Goal: Transaction & Acquisition: Purchase product/service

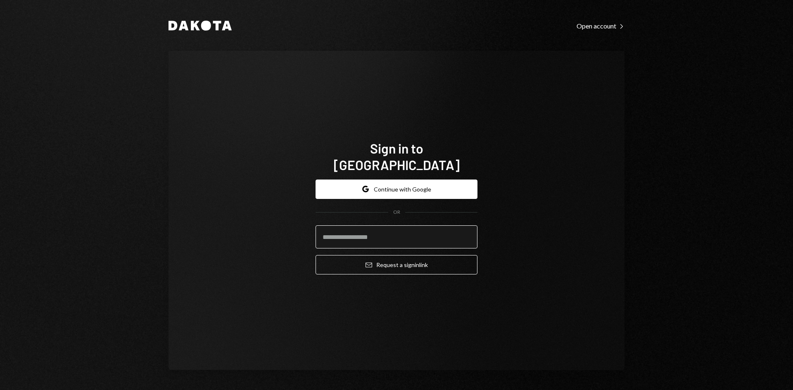
click at [367, 226] on input "email" at bounding box center [397, 237] width 162 height 23
type input "**********"
click at [316, 255] on button "Email Request a sign in link" at bounding box center [397, 264] width 162 height 19
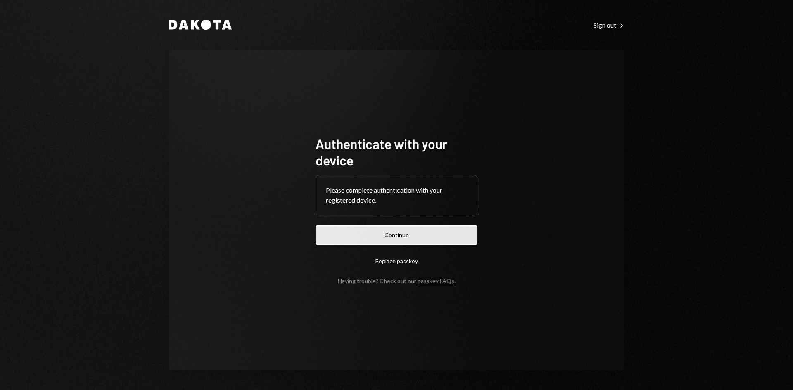
click at [343, 233] on button "Continue" at bounding box center [397, 235] width 162 height 19
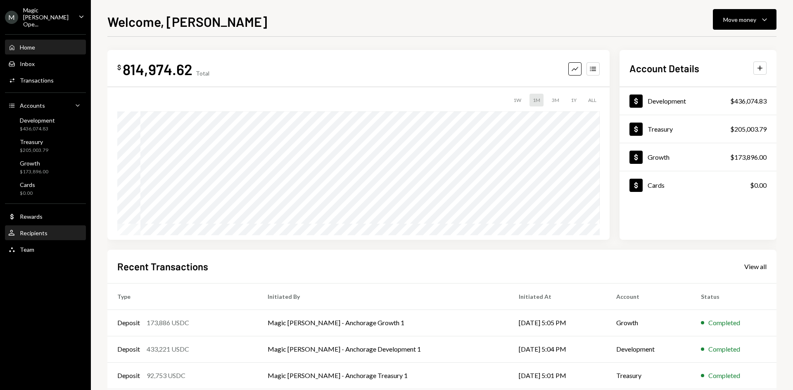
click at [36, 226] on div "User Recipients" at bounding box center [45, 233] width 74 height 14
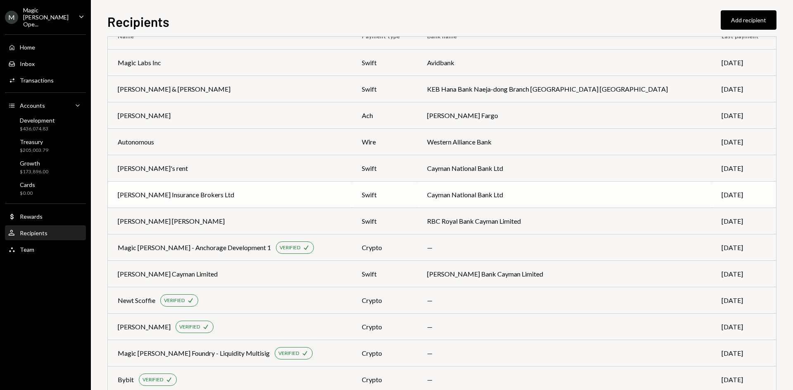
scroll to position [28, 0]
click at [61, 19] on div "Magic [PERSON_NAME] Ope..." at bounding box center [47, 17] width 49 height 21
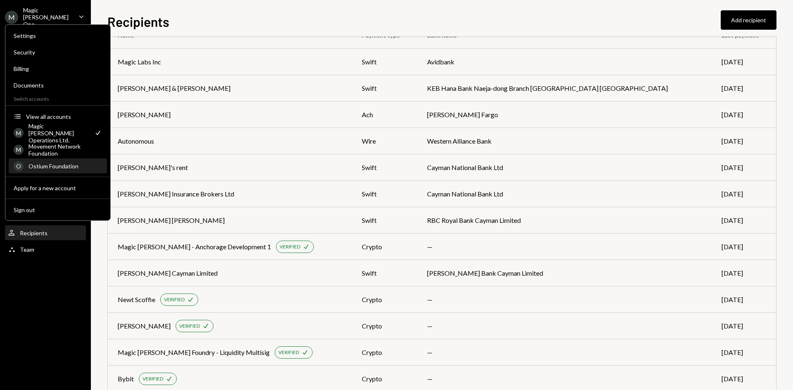
click at [62, 167] on div "Ostium Foundation" at bounding box center [66, 166] width 74 height 7
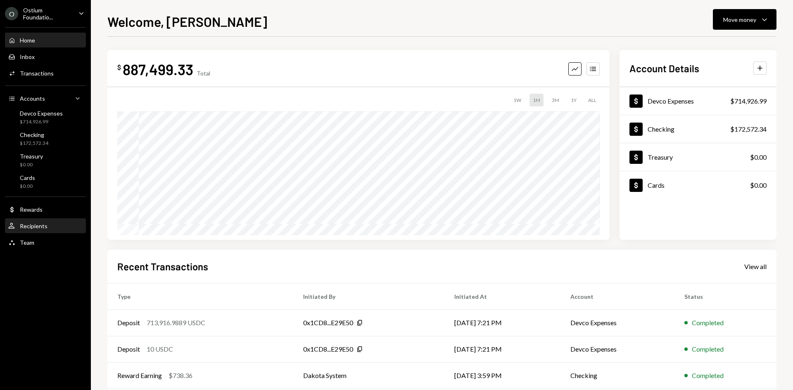
click at [34, 228] on div "Recipients" at bounding box center [34, 226] width 28 height 7
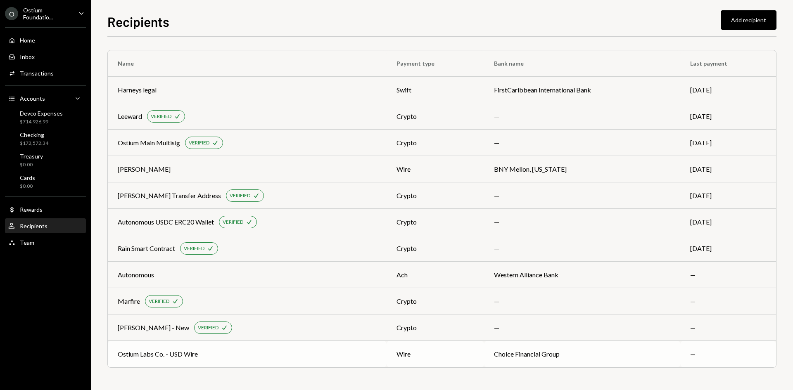
click at [421, 361] on td "wire" at bounding box center [435, 354] width 97 height 26
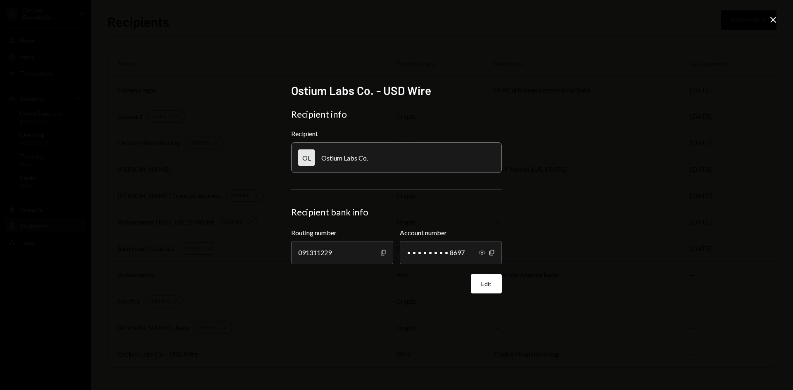
click at [482, 253] on icon "button" at bounding box center [482, 253] width 7 height 4
click at [775, 24] on icon "Close" at bounding box center [773, 20] width 10 height 10
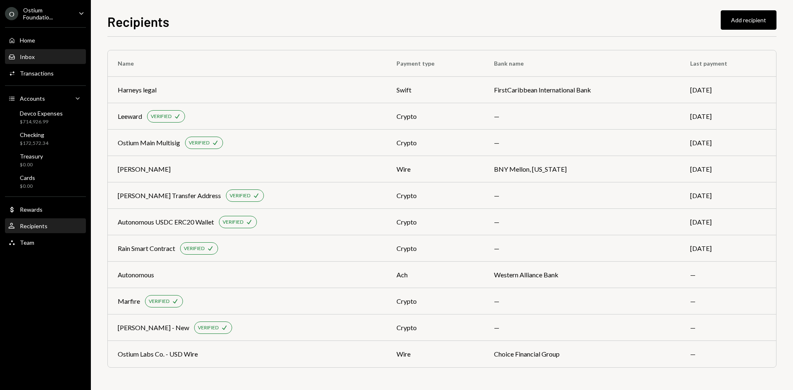
click at [34, 55] on div "Inbox" at bounding box center [27, 56] width 15 height 7
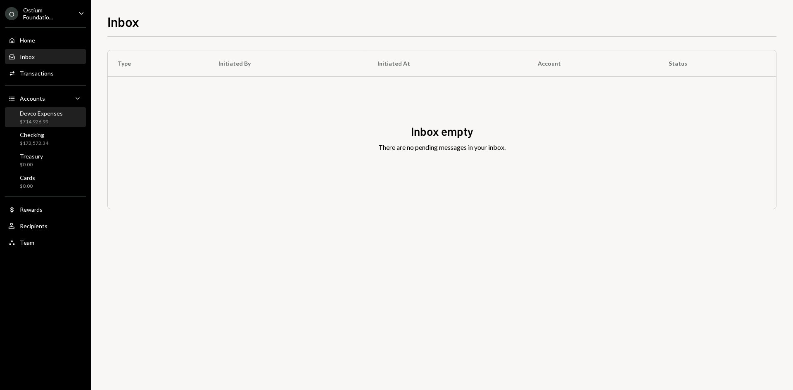
click at [53, 124] on div "$714,926.99" at bounding box center [41, 122] width 43 height 7
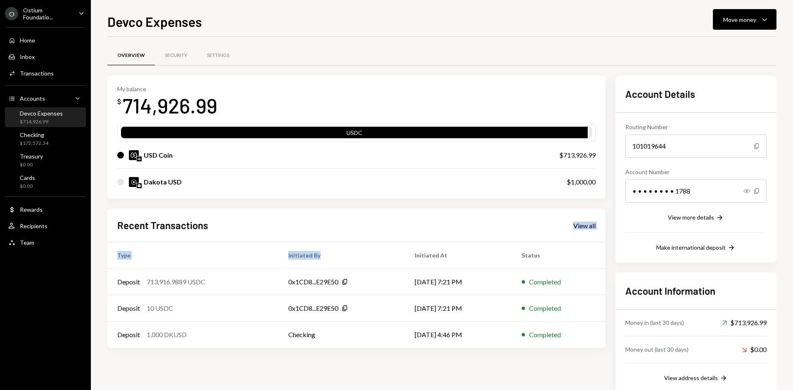
drag, startPoint x: 378, startPoint y: 243, endPoint x: 406, endPoint y: 206, distance: 46.0
click at [406, 206] on div "My balance $ 714,926.99 USDC USD Coin $713,926.99 Dakota USD $1,000.00 Recent T…" at bounding box center [356, 235] width 498 height 318
click at [532, 285] on div "Completed" at bounding box center [545, 282] width 32 height 10
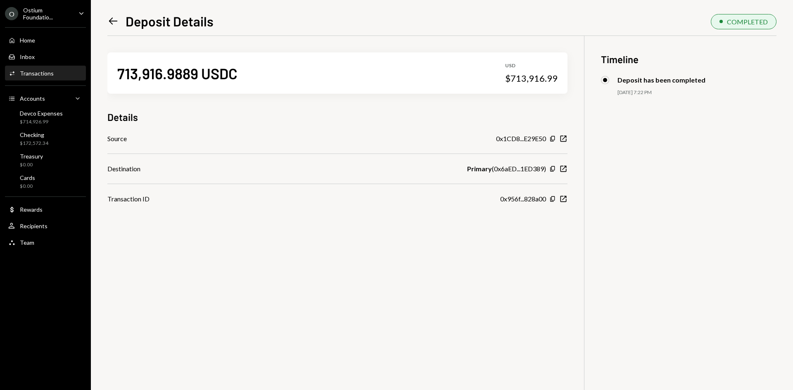
click at [110, 18] on icon "Left Arrow" at bounding box center [113, 21] width 12 height 12
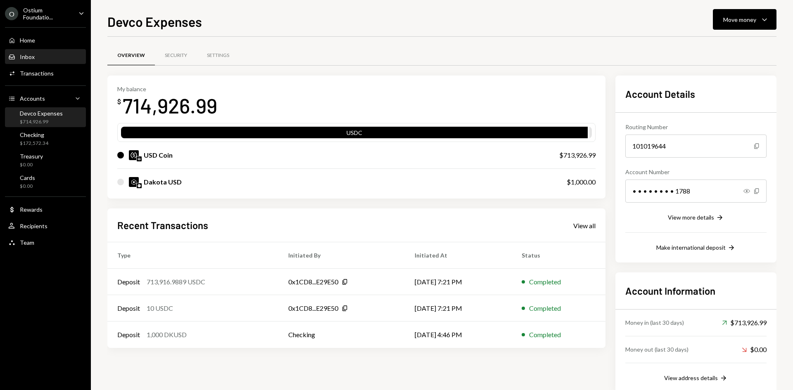
click at [31, 54] on div "Inbox" at bounding box center [27, 56] width 15 height 7
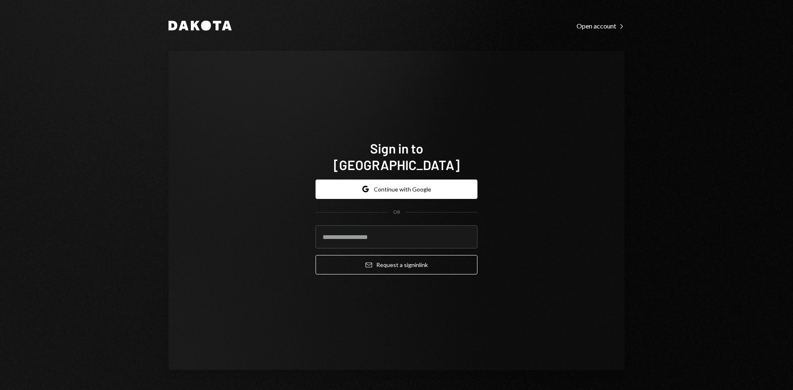
type input "**********"
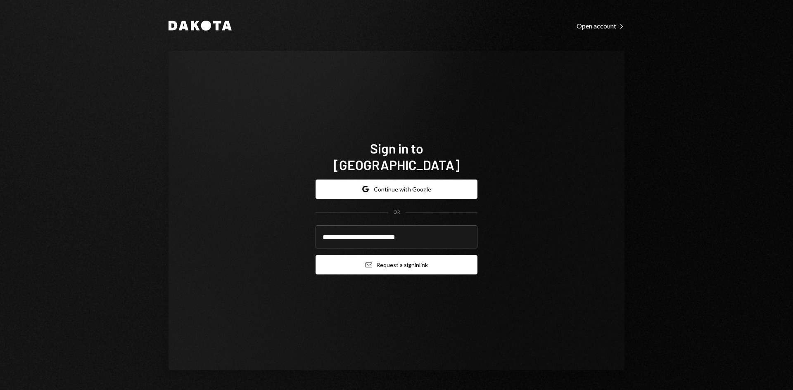
click at [416, 261] on button "Email Request a sign in link" at bounding box center [397, 264] width 162 height 19
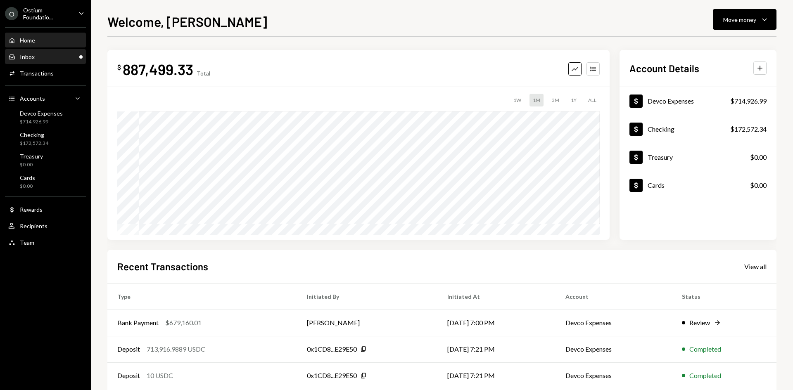
click at [66, 55] on div "Inbox Inbox" at bounding box center [45, 56] width 74 height 7
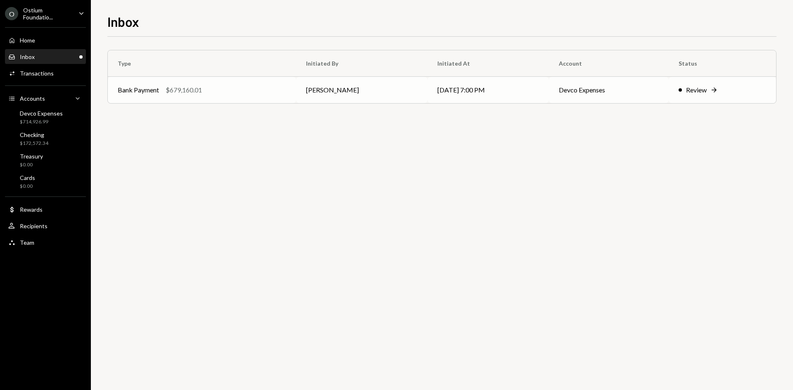
click at [274, 88] on div "Bank Payment $679,160.01" at bounding box center [202, 90] width 169 height 10
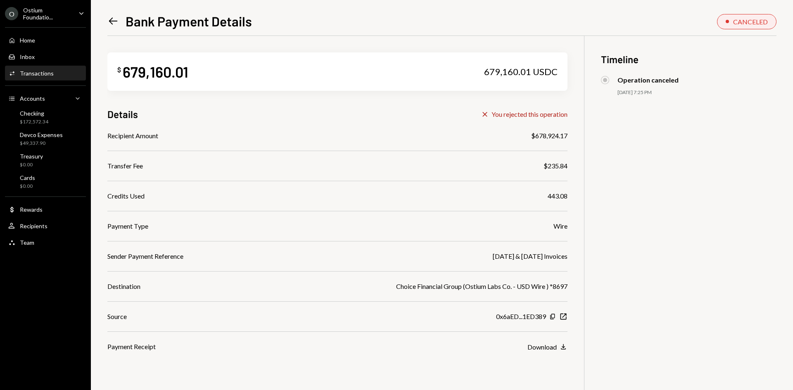
click at [62, 12] on div "Ostium Foundatio..." at bounding box center [47, 14] width 49 height 14
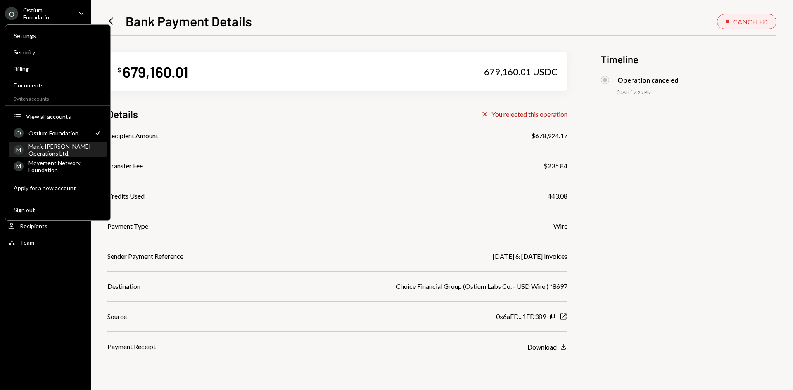
click at [58, 145] on div "Magic Newton Operations Ltd." at bounding box center [66, 150] width 74 height 14
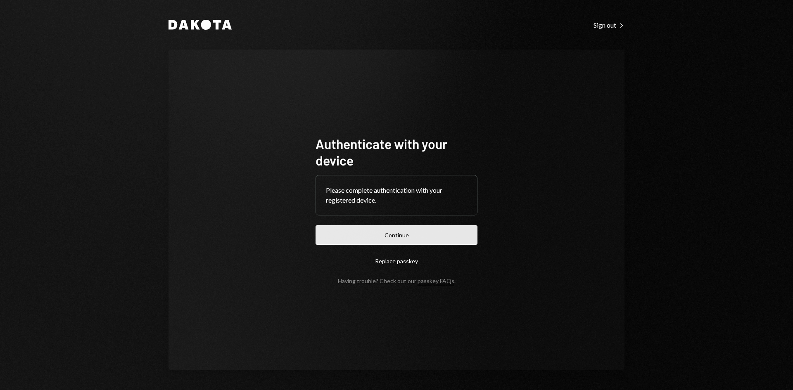
click at [468, 238] on button "Continue" at bounding box center [397, 235] width 162 height 19
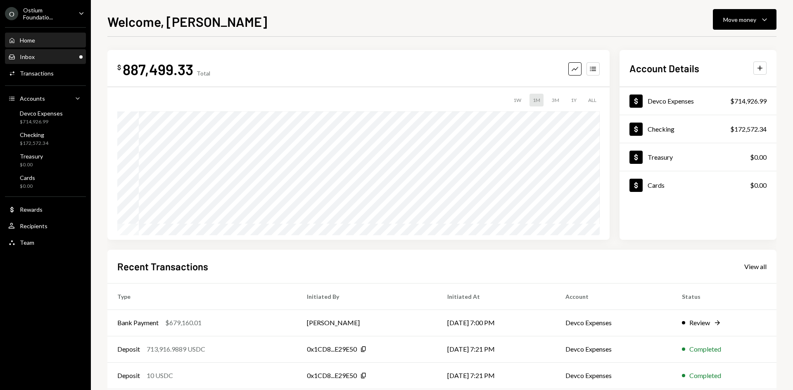
click at [39, 60] on div "Inbox Inbox" at bounding box center [45, 56] width 74 height 7
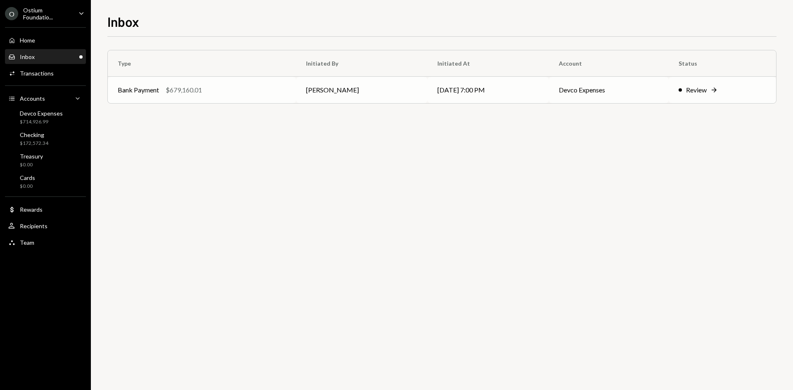
click at [247, 93] on div "Bank Payment $679,160.01" at bounding box center [202, 90] width 169 height 10
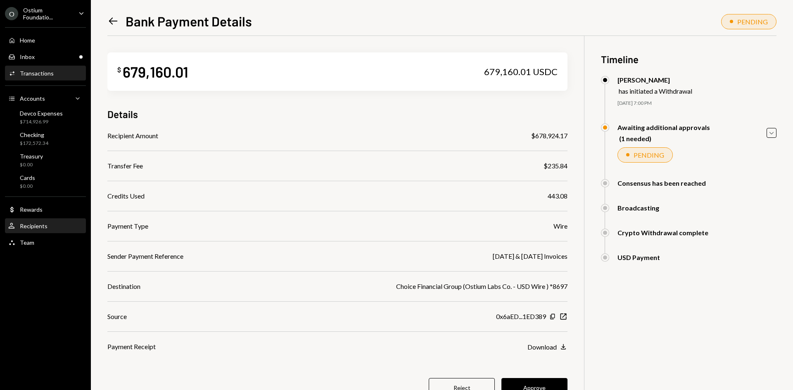
click at [37, 227] on div "Recipients" at bounding box center [34, 226] width 28 height 7
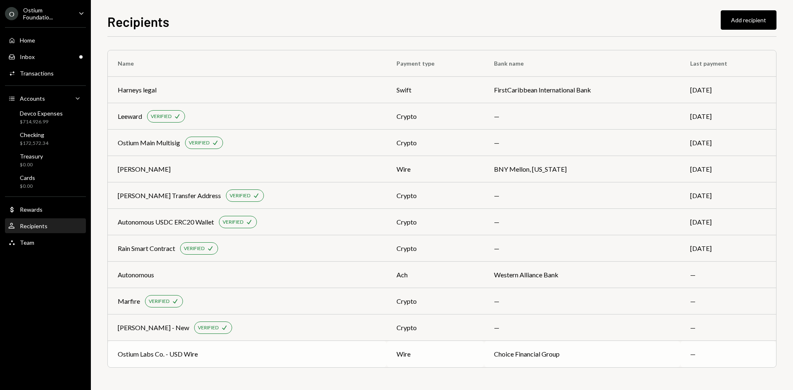
click at [261, 343] on td "Ostium Labs Co. - USD Wire" at bounding box center [247, 354] width 279 height 26
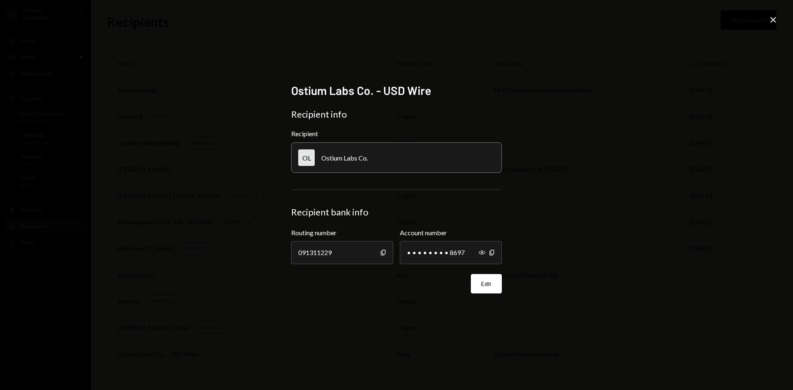
click at [773, 19] on icon at bounding box center [774, 20] width 6 height 6
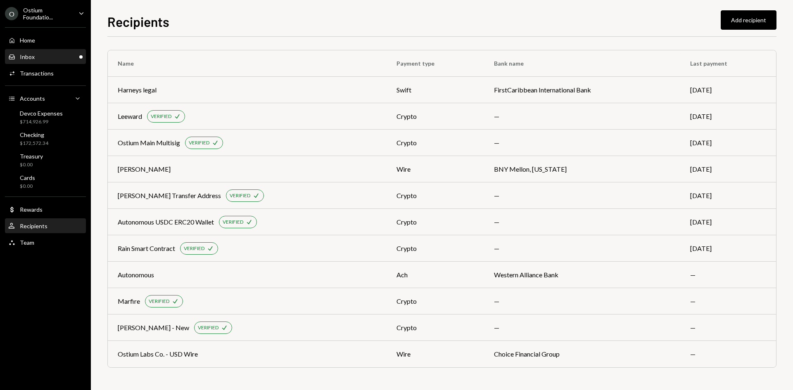
click at [62, 56] on div "Inbox Inbox" at bounding box center [45, 56] width 74 height 7
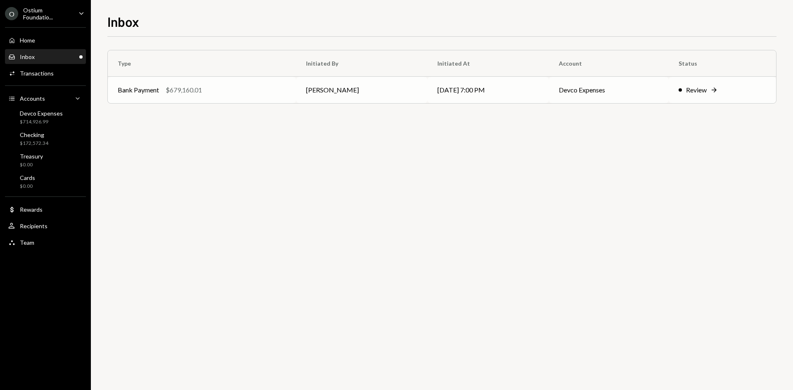
click at [525, 95] on td "08/21/25 7:00 PM" at bounding box center [489, 90] width 122 height 26
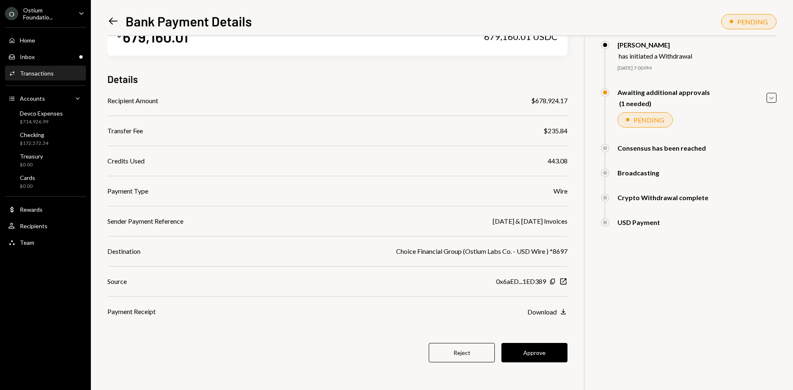
scroll to position [35, 0]
click at [459, 348] on button "Reject" at bounding box center [462, 353] width 66 height 19
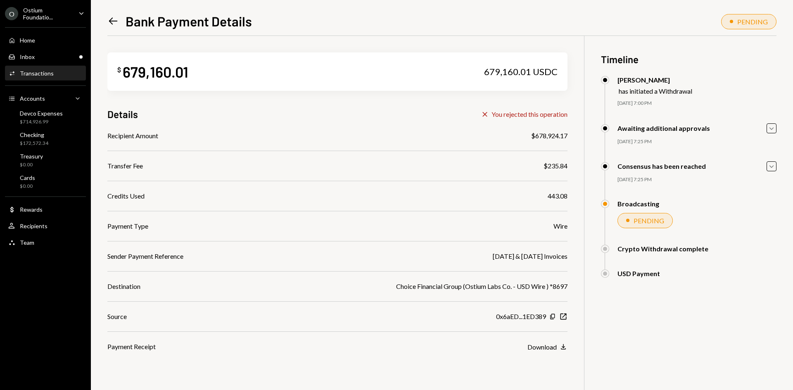
scroll to position [0, 0]
click at [57, 228] on div "User Recipients" at bounding box center [45, 226] width 74 height 7
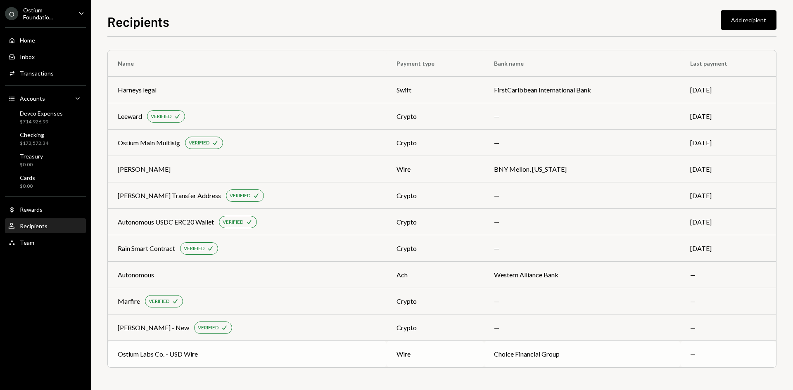
click at [469, 348] on td "wire" at bounding box center [435, 354] width 97 height 26
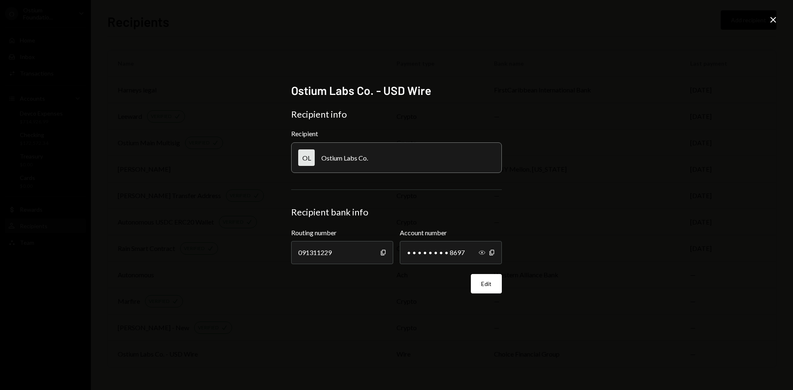
click at [482, 252] on icon "Show" at bounding box center [482, 253] width 7 height 7
click at [771, 20] on icon "Close" at bounding box center [773, 20] width 10 height 10
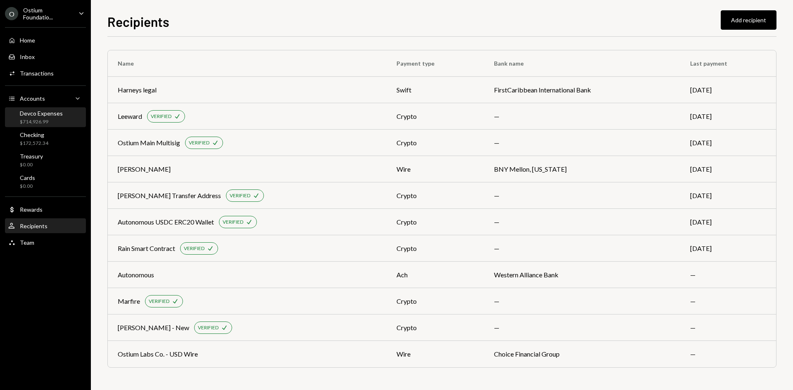
click at [40, 119] on div "$714,926.99" at bounding box center [41, 122] width 43 height 7
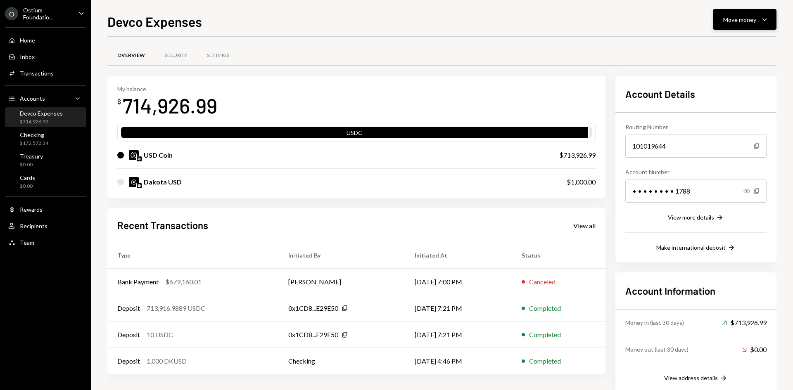
click at [749, 22] on div "Move money" at bounding box center [739, 19] width 33 height 9
click at [729, 50] on div "Withdraw Send" at bounding box center [732, 44] width 83 height 19
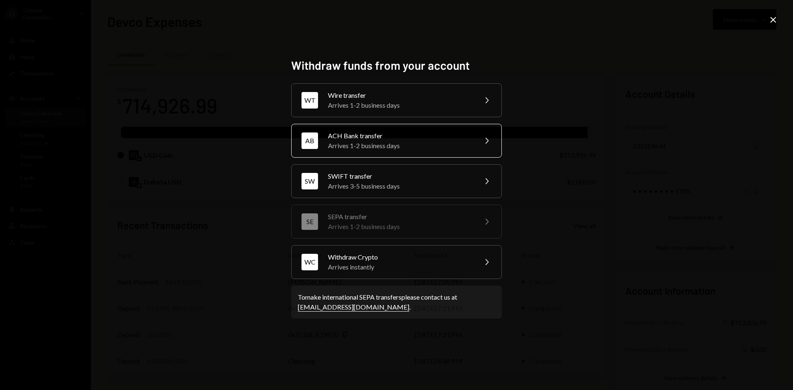
click at [451, 146] on div "Arrives 1-2 business days" at bounding box center [400, 146] width 144 height 10
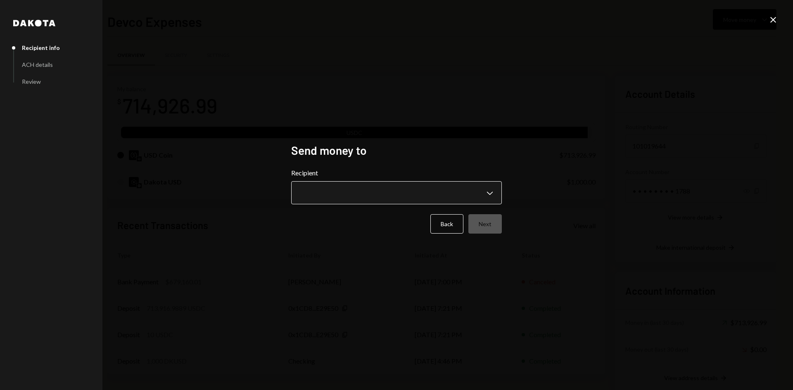
click at [397, 187] on body "O Ostium Foundatio... Caret Down Home Home Inbox Inbox Activities Transactions …" at bounding box center [396, 195] width 793 height 390
click at [773, 29] on div "**********" at bounding box center [396, 195] width 793 height 390
click at [772, 21] on icon at bounding box center [774, 20] width 6 height 6
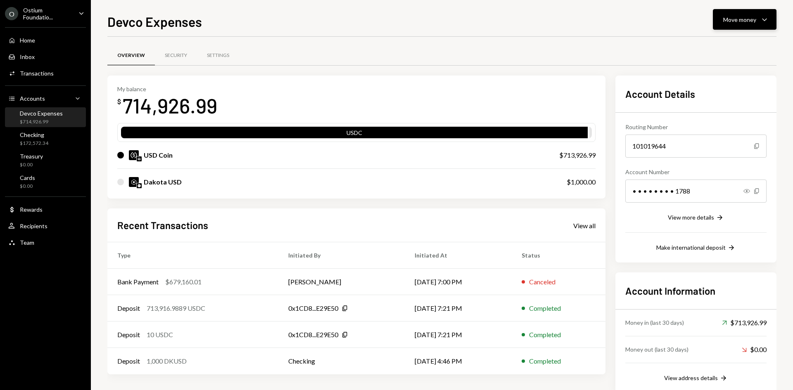
click at [763, 19] on icon "button" at bounding box center [764, 20] width 5 height 2
click at [735, 48] on div "Send" at bounding box center [738, 44] width 60 height 9
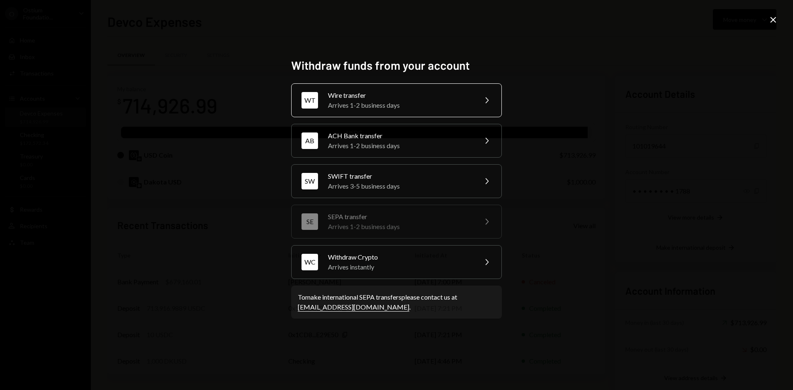
click at [467, 97] on div "Wire transfer" at bounding box center [400, 95] width 144 height 10
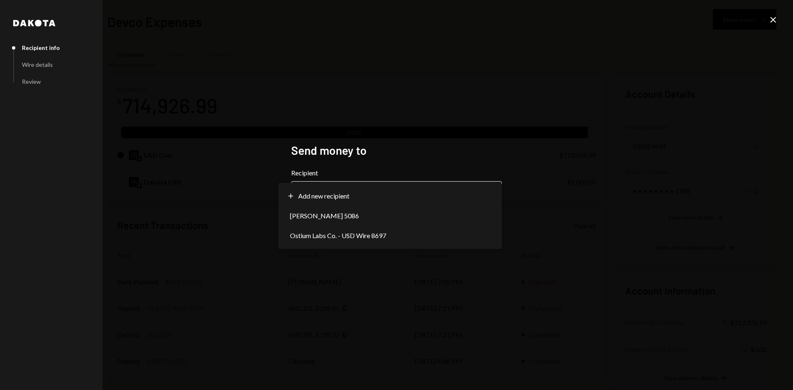
click at [399, 186] on body "O Ostium Foundatio... Caret Down Home Home Inbox Inbox Activities Transactions …" at bounding box center [396, 195] width 793 height 390
select select "**********"
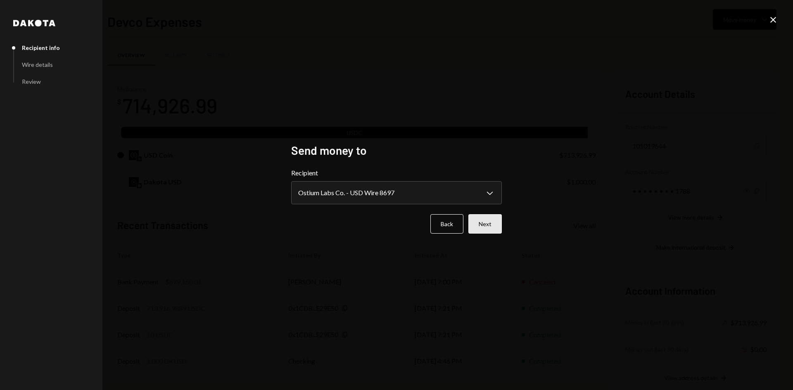
click at [482, 220] on button "Next" at bounding box center [485, 223] width 33 height 19
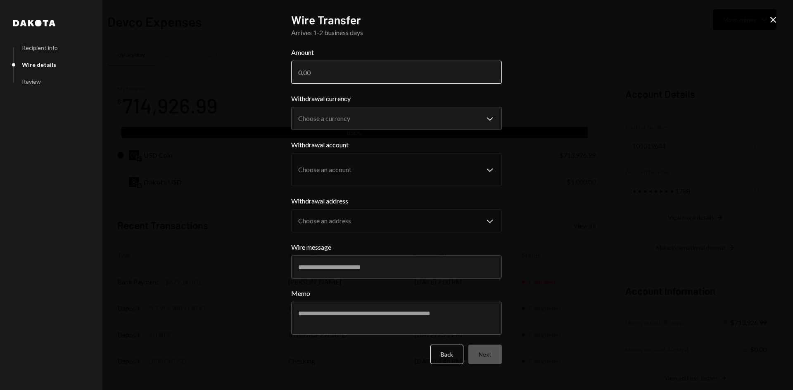
click at [399, 73] on input "Amount" at bounding box center [396, 72] width 211 height 23
paste input "664924.17"
type input "664924.17"
click at [394, 128] on body "O Ostium Foundatio... Caret Down Home Home Inbox Inbox Activities Transactions …" at bounding box center [396, 195] width 793 height 390
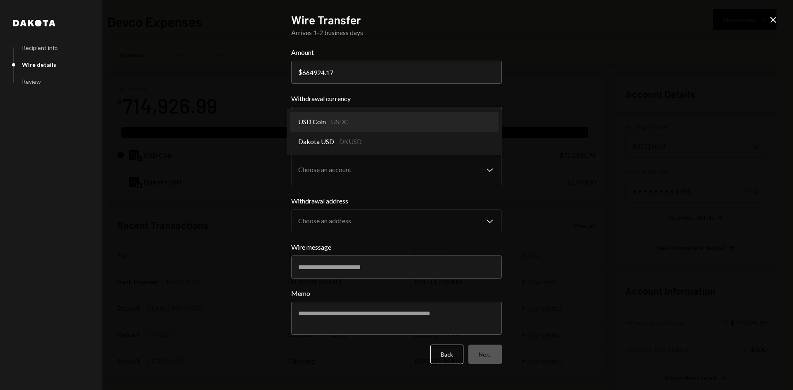
select select "****"
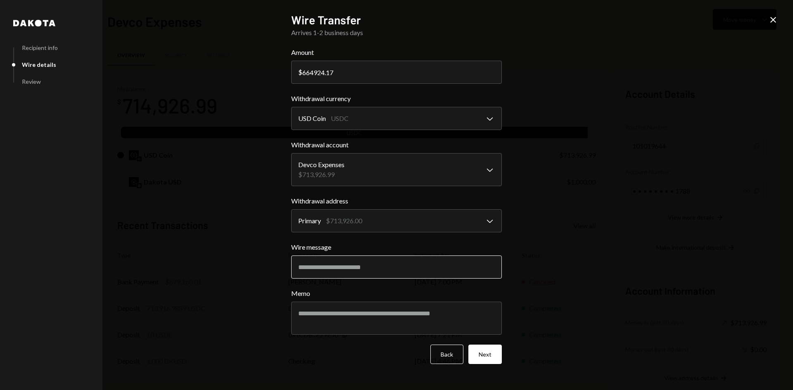
click at [377, 268] on input "Wire message" at bounding box center [396, 267] width 211 height 23
click at [299, 263] on input "**********" at bounding box center [396, 267] width 211 height 23
type input "**********"
click at [491, 344] on form "**********" at bounding box center [396, 206] width 211 height 317
click at [489, 347] on button "Next" at bounding box center [485, 354] width 33 height 19
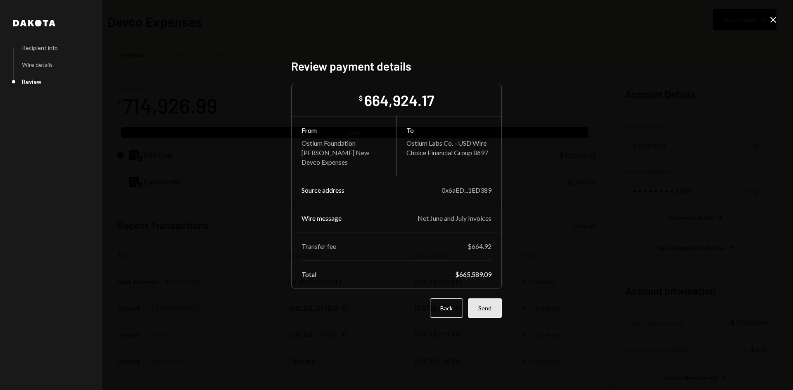
click at [478, 304] on button "Send" at bounding box center [485, 308] width 34 height 19
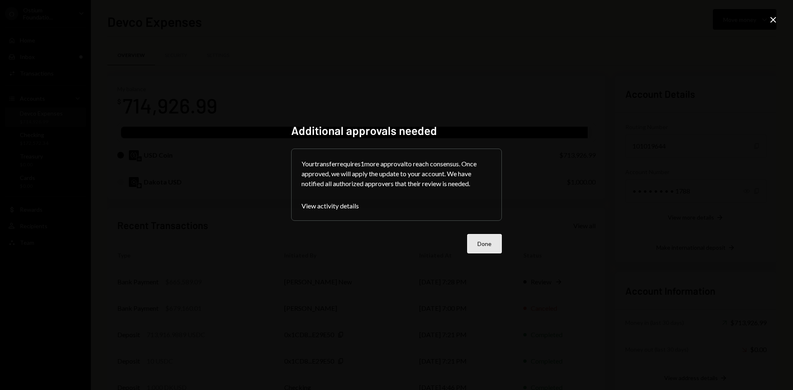
click at [483, 247] on button "Done" at bounding box center [484, 243] width 35 height 19
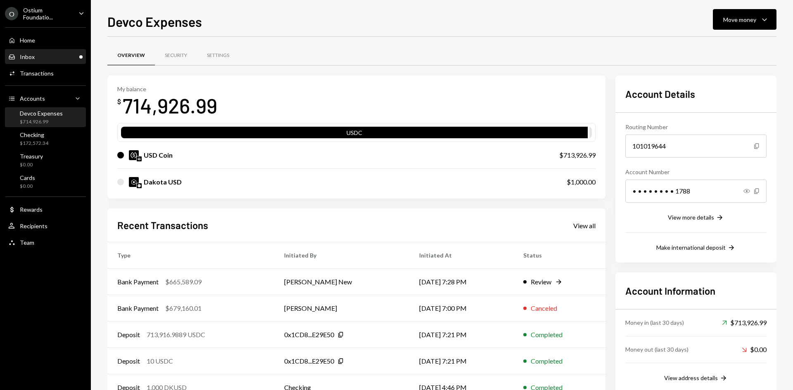
click at [33, 54] on div "Inbox" at bounding box center [27, 56] width 15 height 7
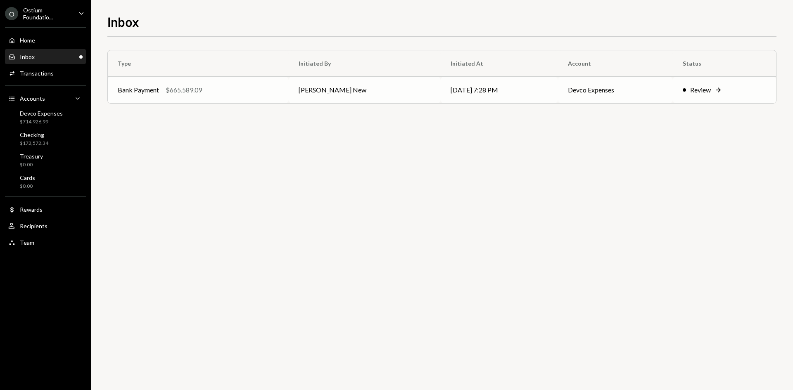
click at [484, 94] on td "08/21/25 7:28 PM" at bounding box center [499, 90] width 117 height 26
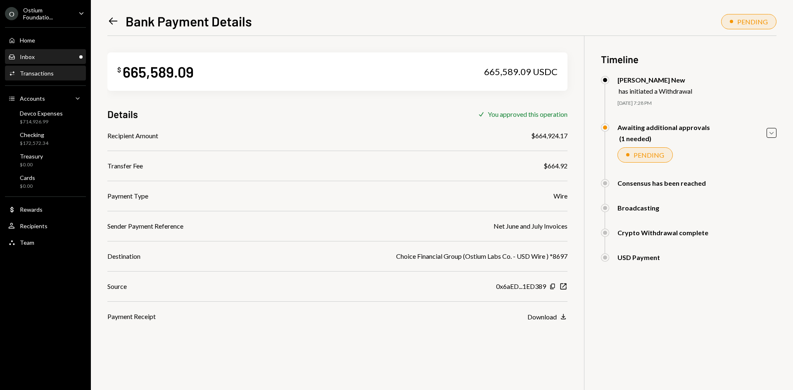
click at [42, 59] on div "Inbox Inbox" at bounding box center [45, 56] width 74 height 7
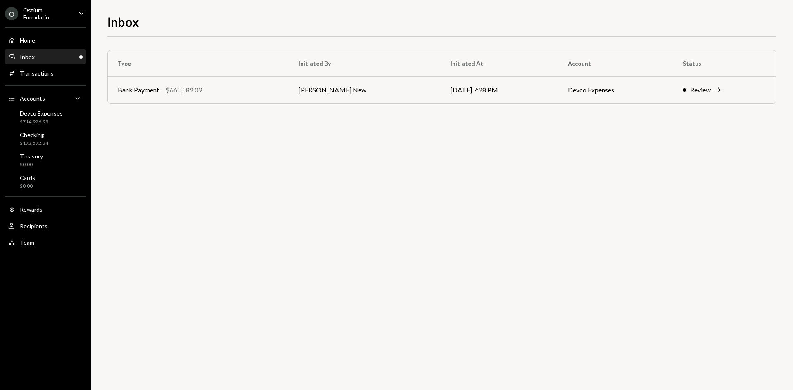
click at [314, 72] on th "Initiated By" at bounding box center [365, 63] width 152 height 26
click at [309, 84] on td "[PERSON_NAME] New" at bounding box center [365, 90] width 152 height 26
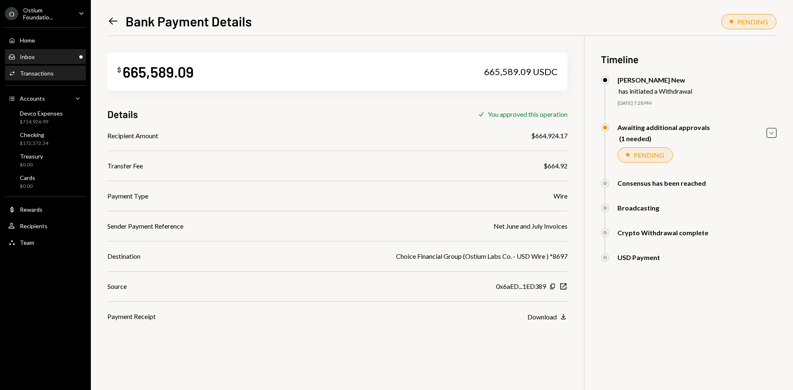
click at [43, 62] on div "Inbox Inbox" at bounding box center [45, 57] width 74 height 14
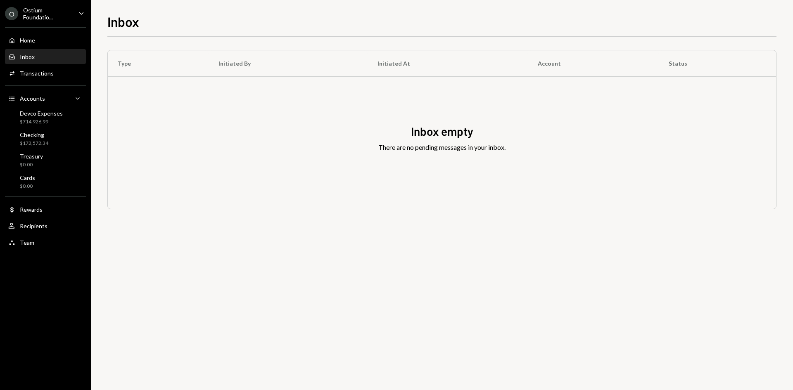
click at [334, 83] on div "Inbox empty There are no pending messages in your inbox." at bounding box center [442, 143] width 669 height 132
click at [49, 78] on div "Activities Transactions" at bounding box center [45, 74] width 74 height 14
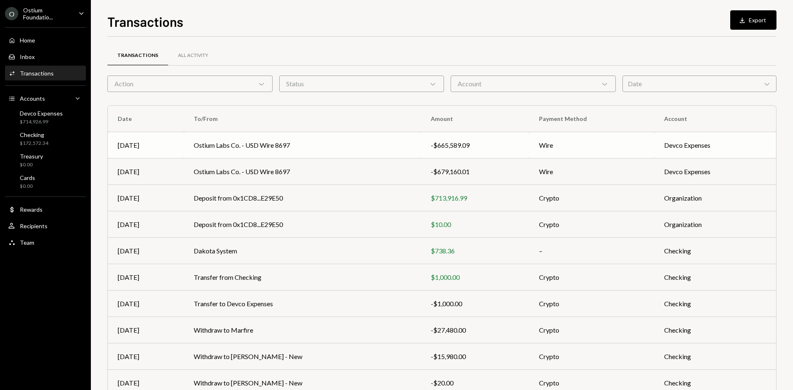
click at [254, 152] on td "Ostium Labs Co. - USD Wire 8697" at bounding box center [302, 145] width 237 height 26
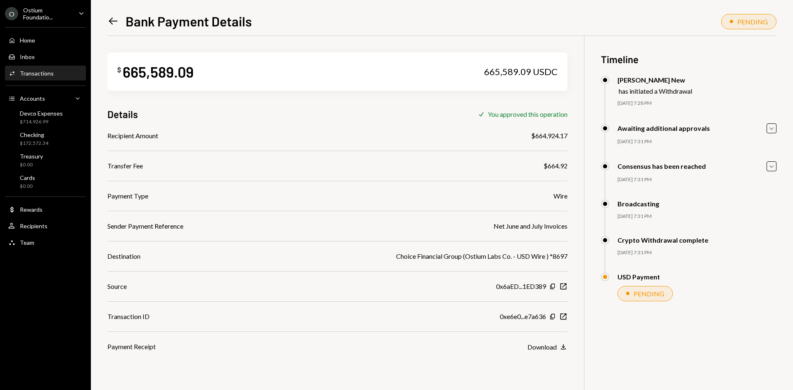
click at [54, 73] on div "Activities Transactions" at bounding box center [45, 73] width 74 height 7
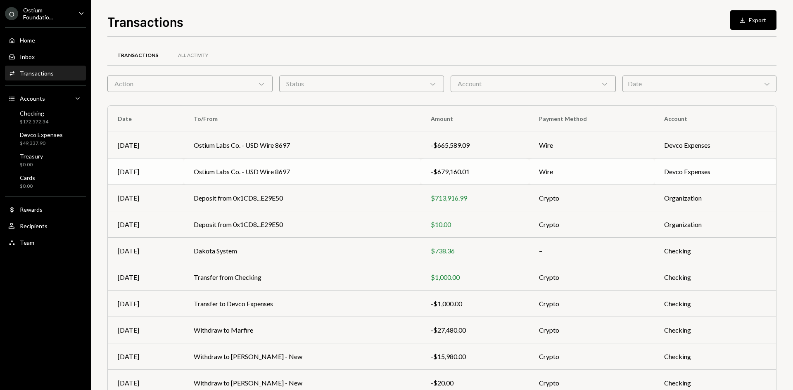
click at [327, 165] on td "Ostium Labs Co. - USD Wire 8697" at bounding box center [302, 172] width 237 height 26
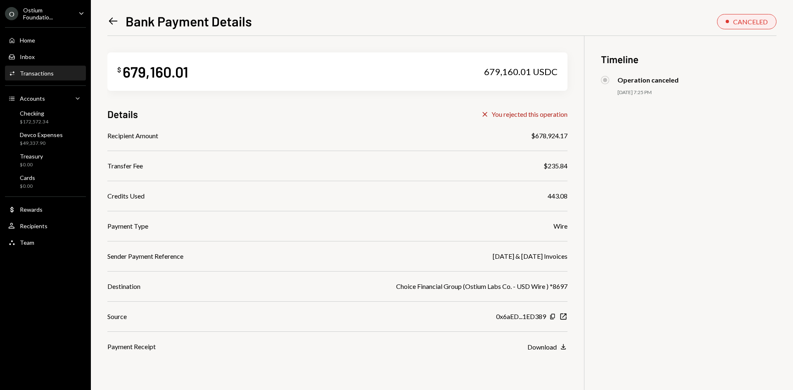
click at [38, 76] on div "Transactions" at bounding box center [37, 73] width 34 height 7
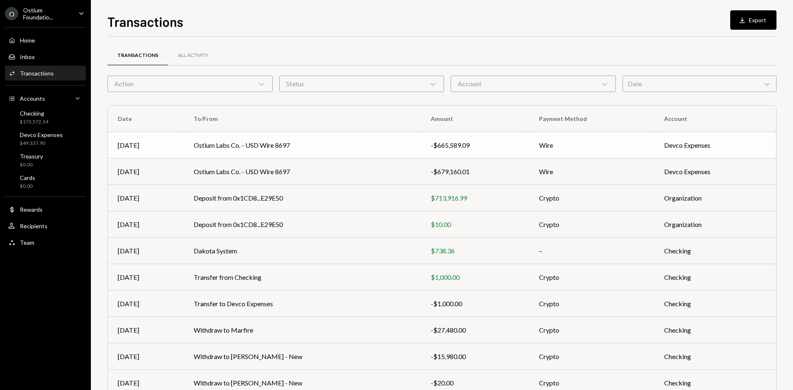
click at [290, 142] on td "Ostium Labs Co. - USD Wire 8697" at bounding box center [302, 145] width 237 height 26
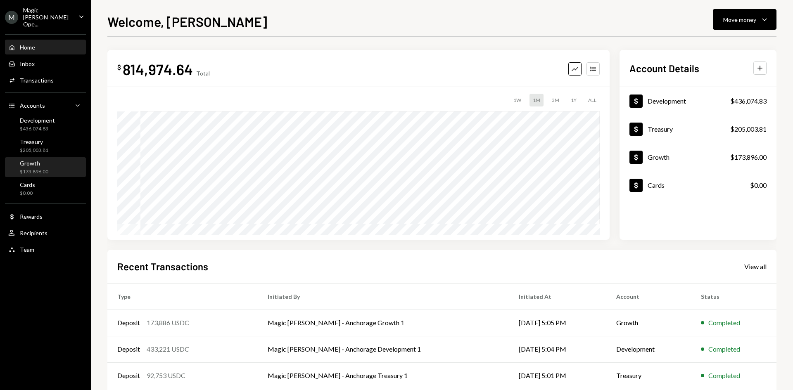
click at [51, 160] on div "Growth $173,896.00" at bounding box center [45, 168] width 74 height 16
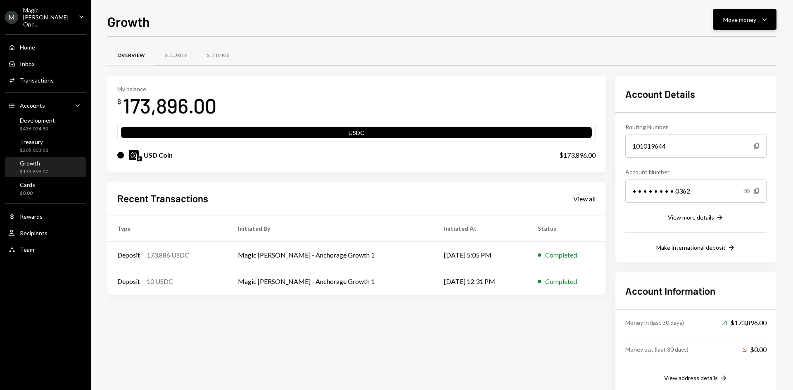
click at [734, 29] on button "Move money Caret Down" at bounding box center [745, 19] width 64 height 21
click at [706, 48] on div "Withdraw Send" at bounding box center [732, 44] width 73 height 9
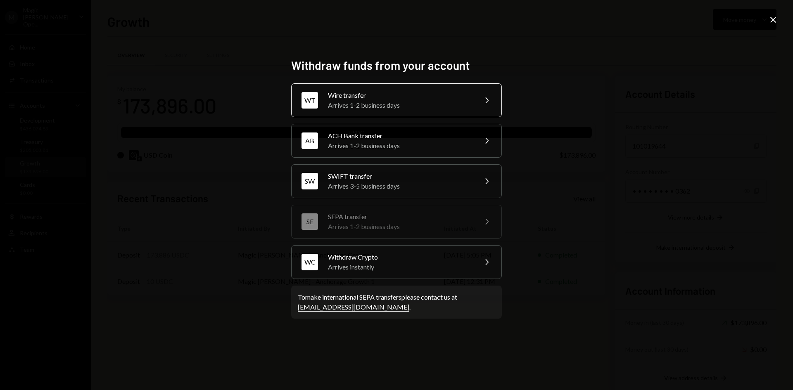
click at [415, 97] on div "Wire transfer" at bounding box center [400, 95] width 144 height 10
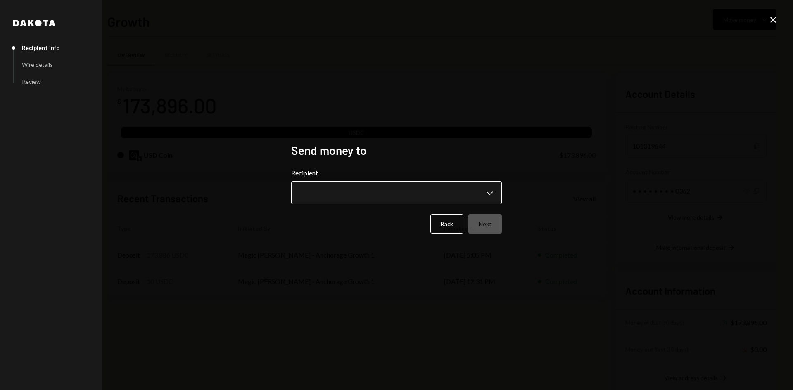
click at [359, 185] on body "**********" at bounding box center [396, 195] width 793 height 390
drag, startPoint x: 643, startPoint y: 74, endPoint x: 773, endPoint y: 18, distance: 141.8
click at [773, 18] on div "**********" at bounding box center [396, 195] width 793 height 390
click at [769, 20] on icon "Close" at bounding box center [773, 20] width 10 height 10
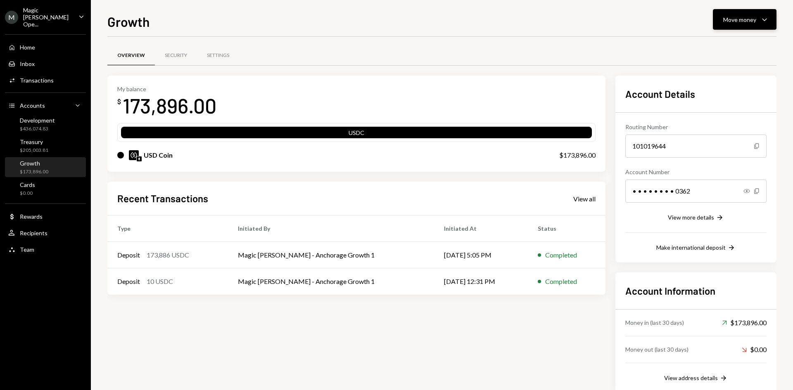
click at [771, 23] on button "Move money Caret Down" at bounding box center [745, 19] width 64 height 21
click at [726, 49] on div "Withdraw Send" at bounding box center [732, 44] width 83 height 19
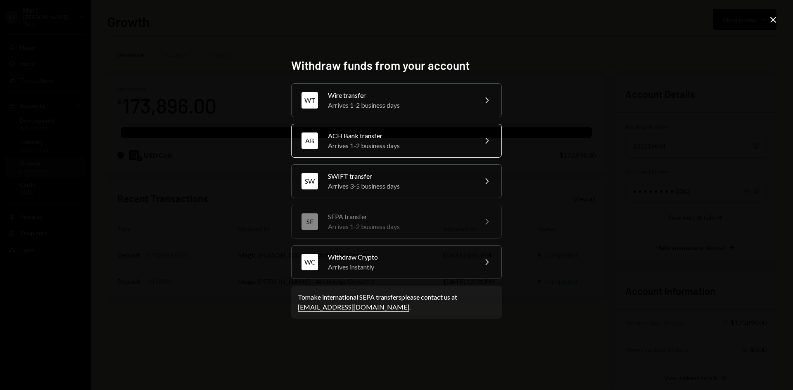
click at [418, 145] on div "Arrives 1-2 business days" at bounding box center [400, 146] width 144 height 10
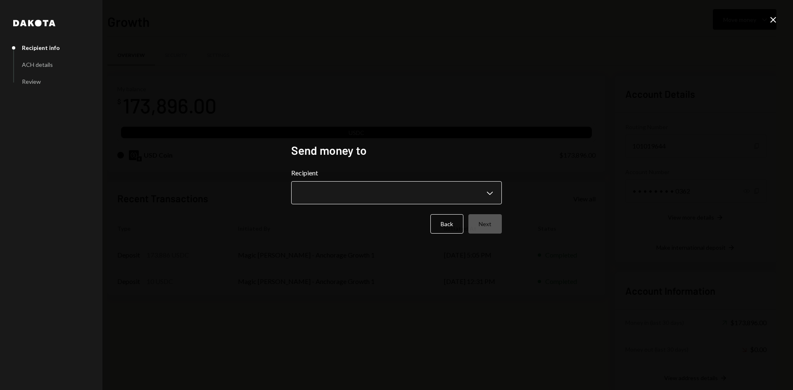
click at [383, 190] on body "**********" at bounding box center [396, 195] width 793 height 390
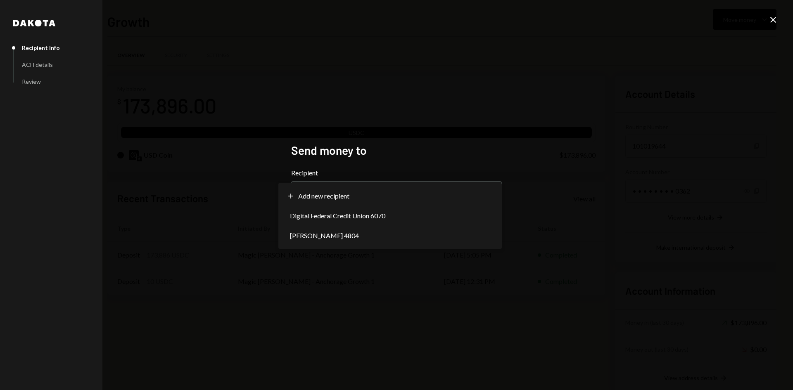
click at [775, 17] on icon "Close" at bounding box center [773, 20] width 10 height 10
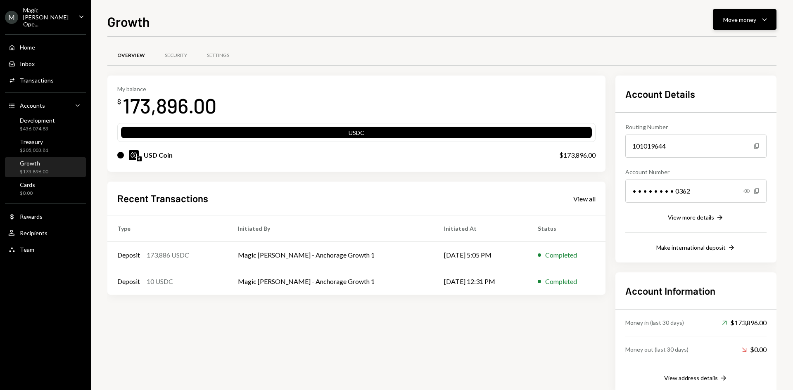
click at [737, 25] on button "Move money Caret Down" at bounding box center [745, 19] width 64 height 21
click at [727, 46] on div "Send" at bounding box center [738, 44] width 60 height 9
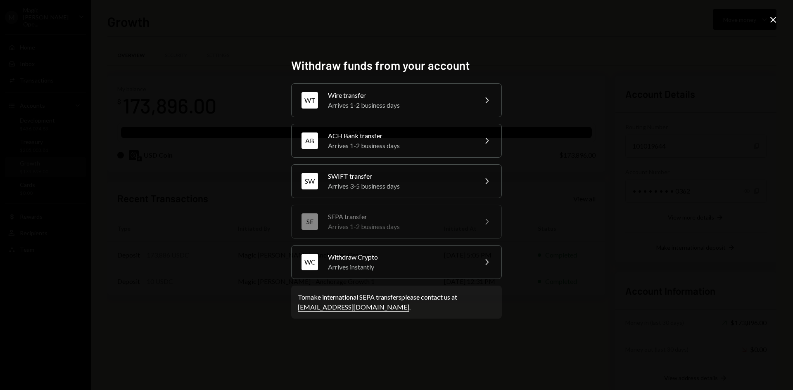
click at [417, 200] on div "WT Wire transfer Arrives 1-2 business days Chevron Right AB ACH Bank transfer A…" at bounding box center [396, 181] width 211 height 196
click at [417, 192] on div "SW SWIFT transfer Arrives 3-5 business days Chevron Right" at bounding box center [396, 181] width 211 height 34
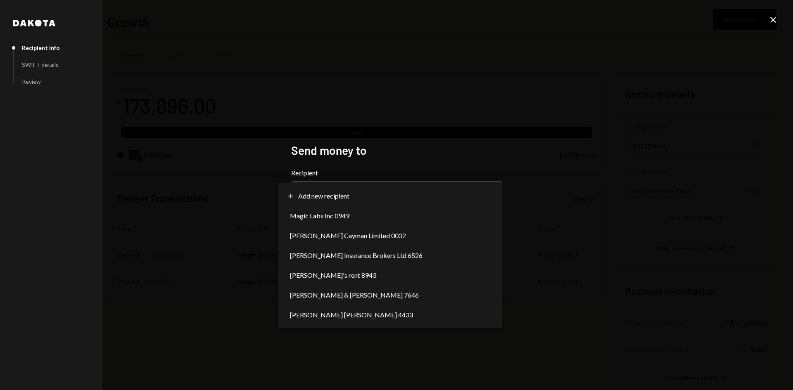
click at [417, 192] on body "**********" at bounding box center [396, 195] width 793 height 390
select select "**********"
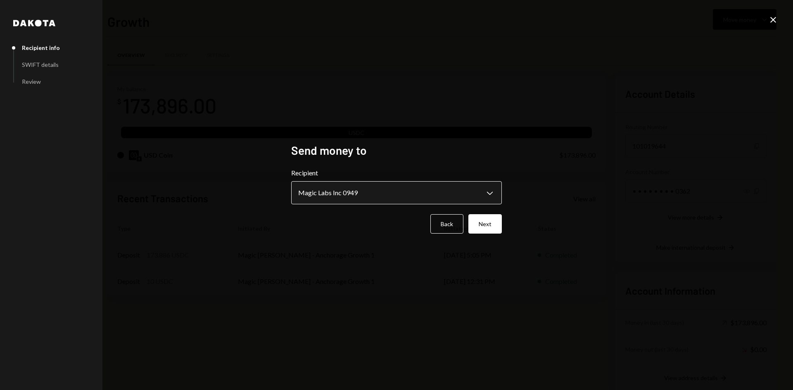
click at [420, 193] on body "**********" at bounding box center [396, 195] width 793 height 390
click at [481, 225] on button "Next" at bounding box center [485, 223] width 33 height 19
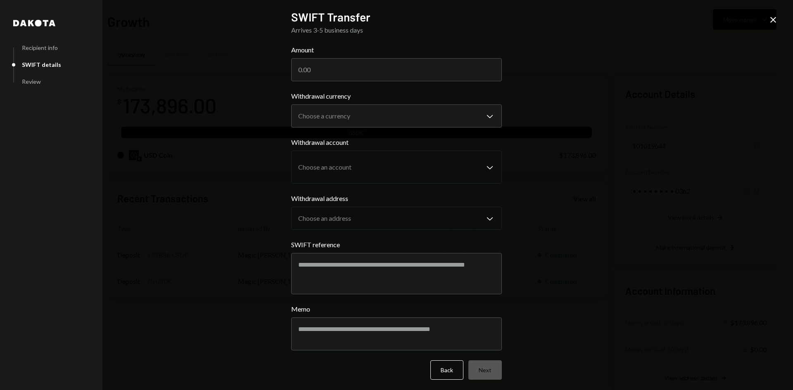
click at [771, 16] on icon "Close" at bounding box center [773, 20] width 10 height 10
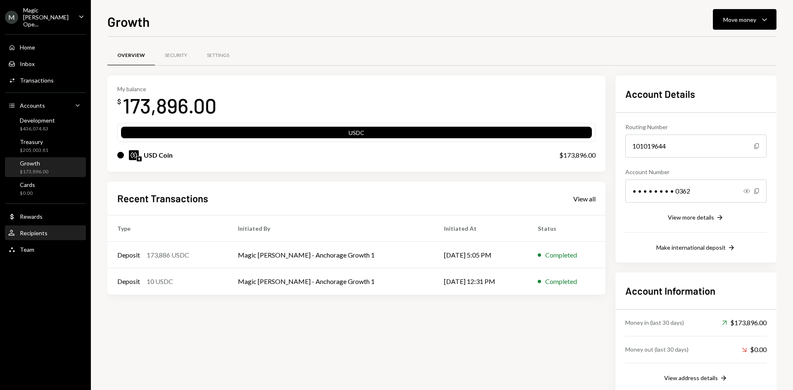
click at [50, 230] on div "User Recipients" at bounding box center [45, 233] width 74 height 7
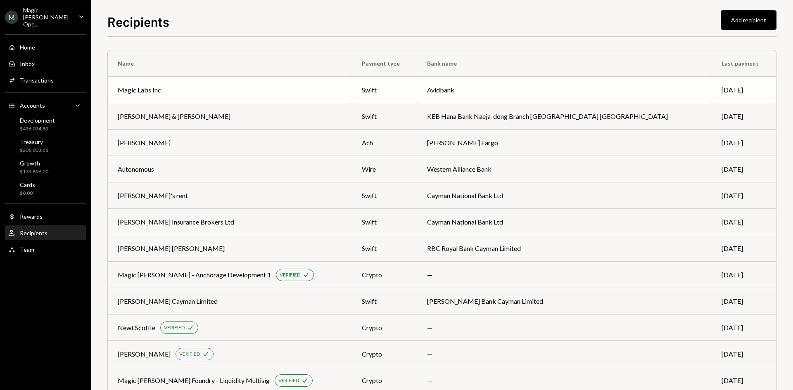
click at [319, 88] on div "Magic Labs Inc" at bounding box center [230, 90] width 224 height 10
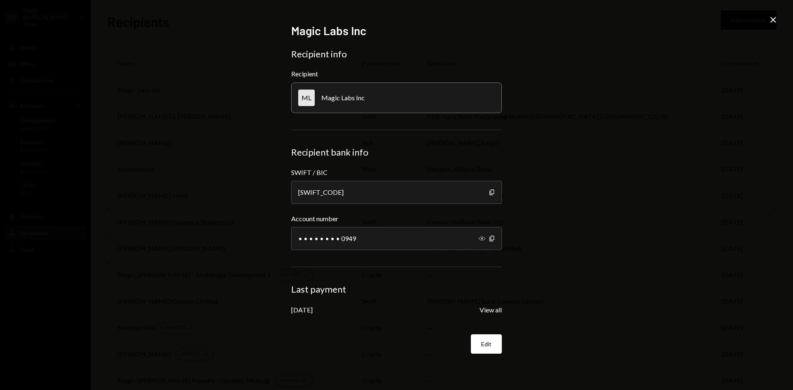
click at [481, 238] on icon "Show" at bounding box center [482, 239] width 7 height 7
click at [771, 17] on icon "Close" at bounding box center [773, 20] width 10 height 10
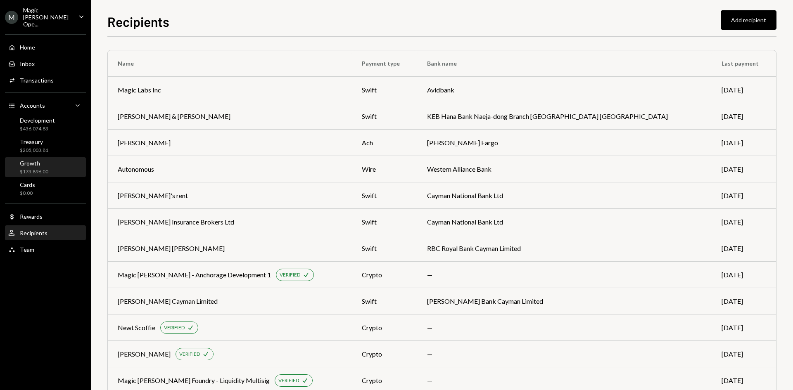
click at [55, 160] on div "Growth $173,896.00" at bounding box center [45, 168] width 74 height 16
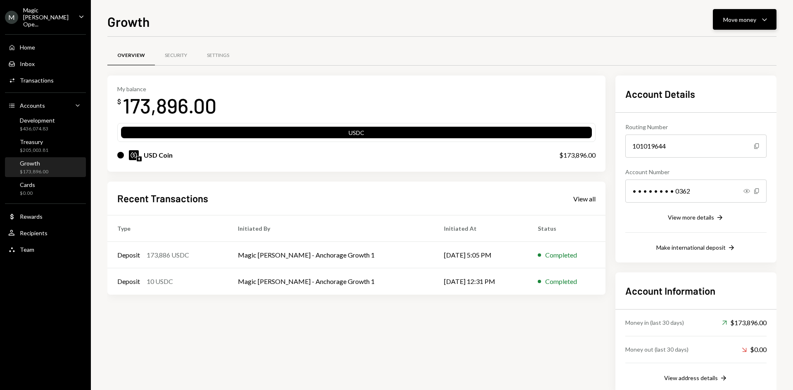
click at [765, 17] on icon "Caret Down" at bounding box center [765, 19] width 10 height 10
click at [724, 47] on div "Send" at bounding box center [738, 44] width 60 height 9
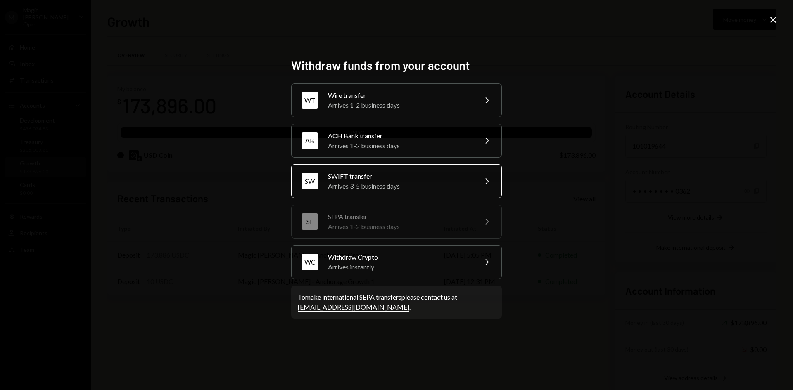
click at [419, 170] on div "SW SWIFT transfer Arrives 3-5 business days Chevron Right" at bounding box center [396, 181] width 211 height 34
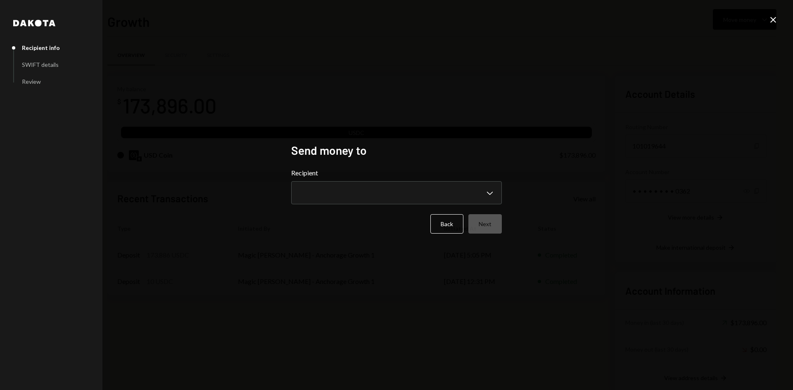
click at [341, 178] on div "**********" at bounding box center [396, 186] width 211 height 36
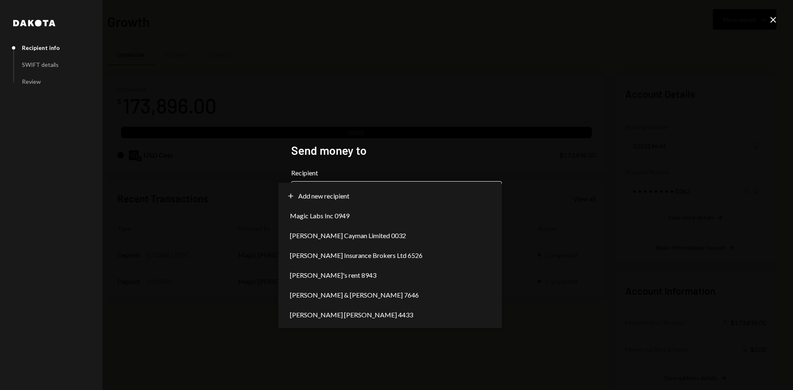
click at [340, 187] on body "**********" at bounding box center [396, 195] width 793 height 390
select select "**********"
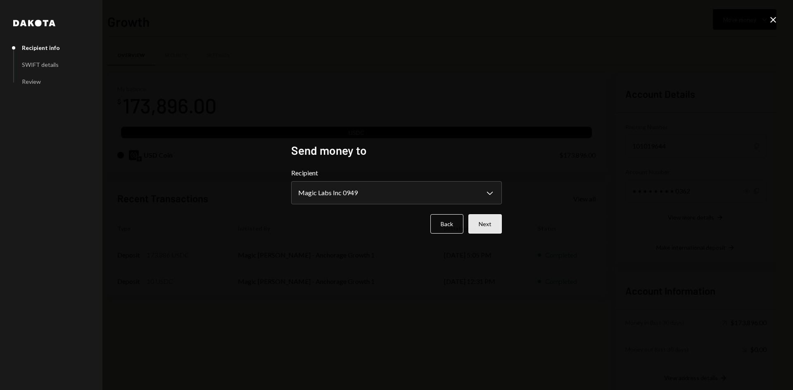
click at [480, 223] on button "Next" at bounding box center [485, 223] width 33 height 19
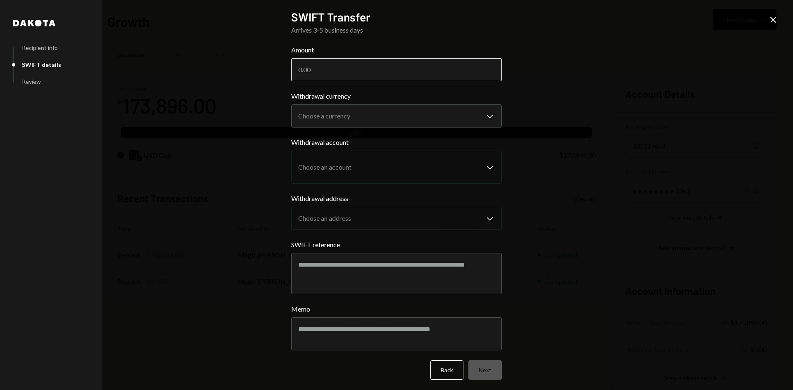
click at [338, 74] on input "Amount" at bounding box center [396, 69] width 211 height 23
click at [446, 372] on button "Back" at bounding box center [447, 370] width 33 height 19
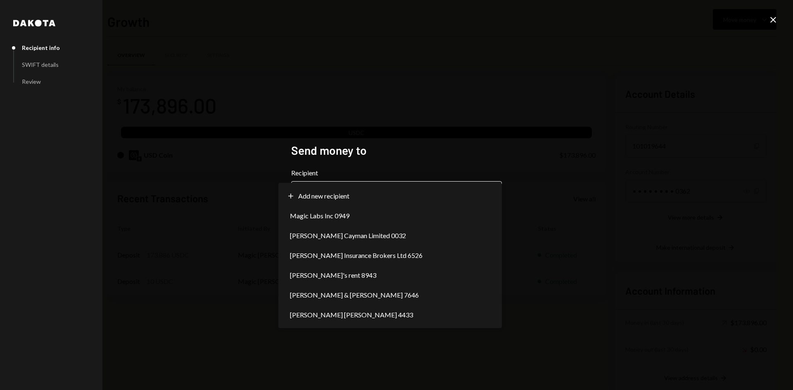
click at [457, 200] on body "**********" at bounding box center [396, 195] width 793 height 390
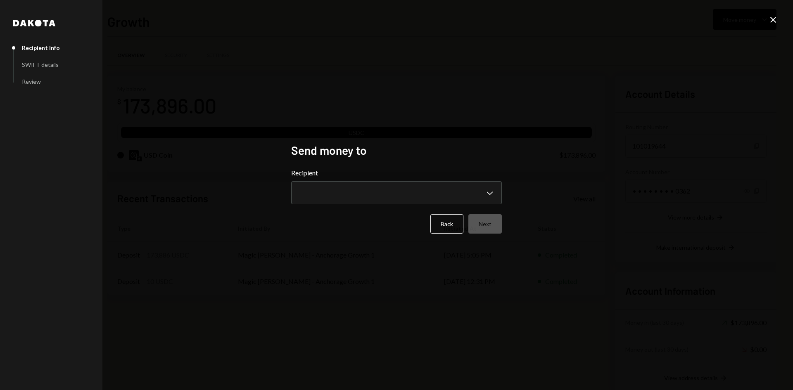
click at [771, 26] on div "Close" at bounding box center [773, 20] width 10 height 11
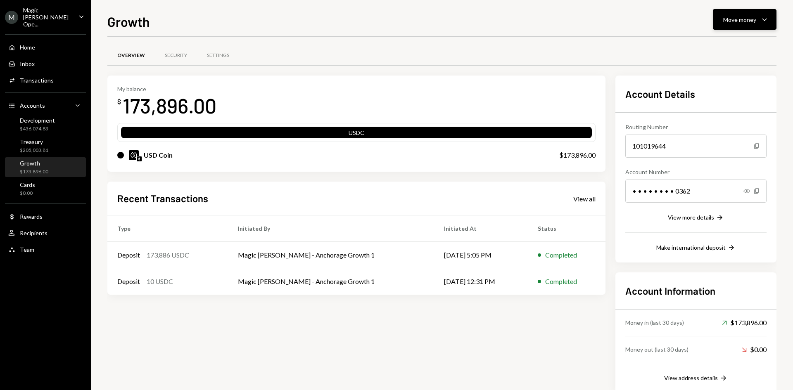
click at [742, 10] on button "Move money Caret Down" at bounding box center [745, 19] width 64 height 21
click at [712, 44] on div "Send" at bounding box center [738, 44] width 60 height 9
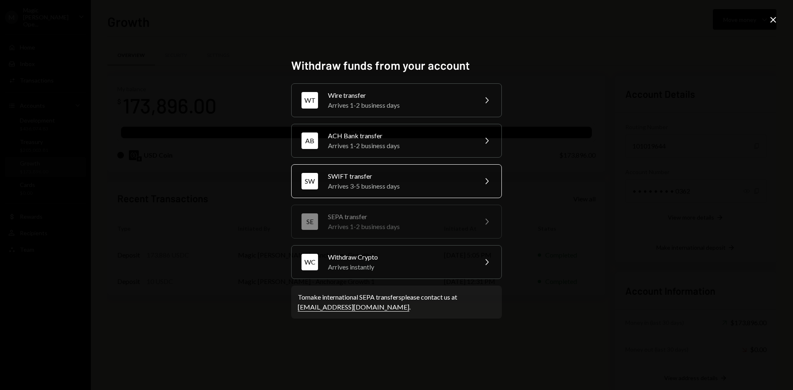
click at [407, 190] on div "Arrives 3-5 business days" at bounding box center [400, 186] width 144 height 10
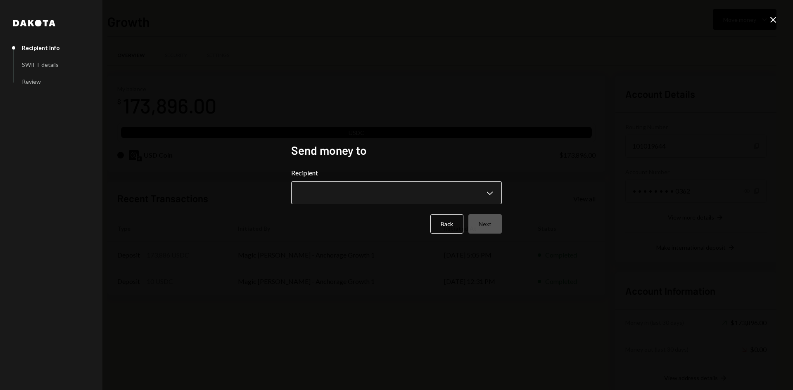
click at [395, 190] on body "**********" at bounding box center [396, 195] width 793 height 390
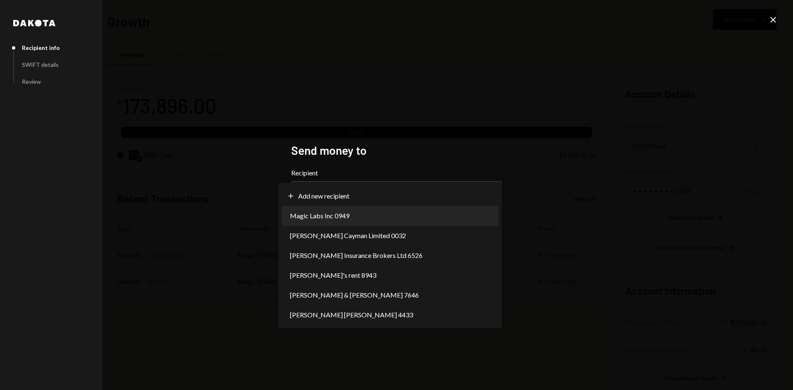
select select "**********"
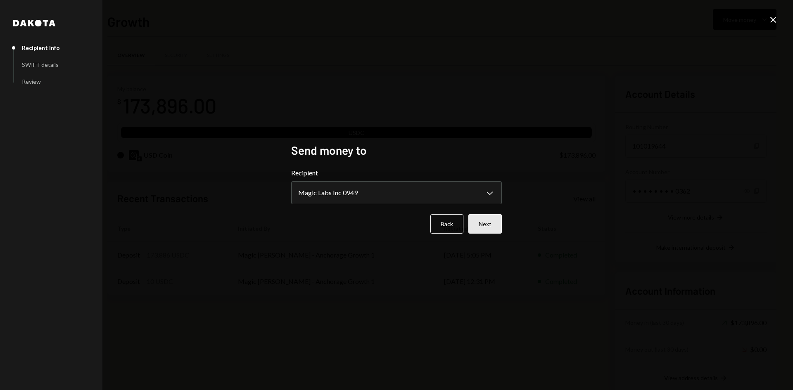
click at [481, 226] on button "Next" at bounding box center [485, 223] width 33 height 19
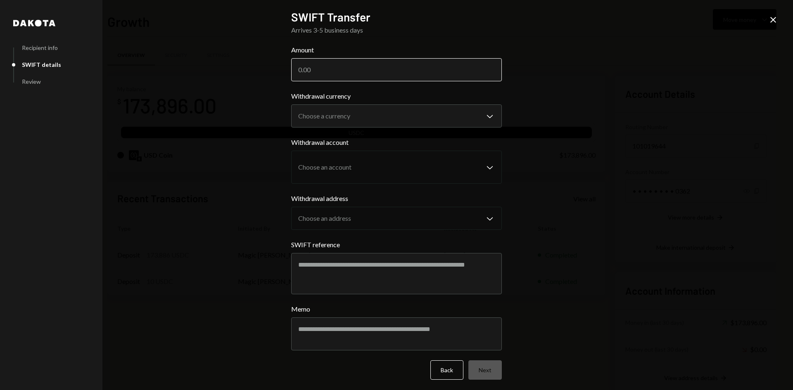
click at [331, 75] on input "Amount" at bounding box center [396, 69] width 211 height 23
type input "173886"
click at [318, 124] on body "M Magic Newton Ope... Caret Down Home Home Inbox Inbox Activities Transactions …" at bounding box center [396, 195] width 793 height 390
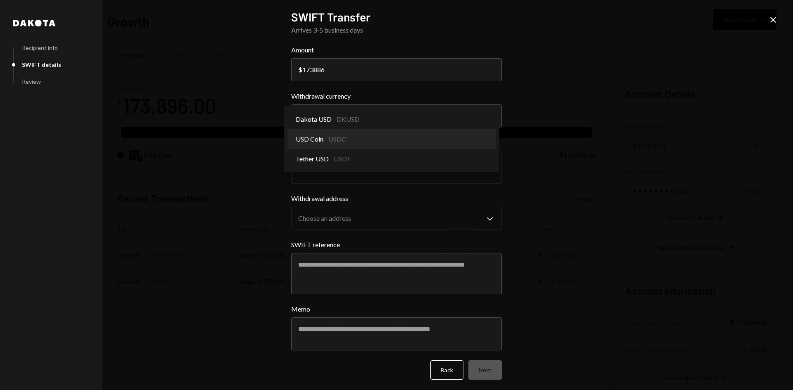
select select "****"
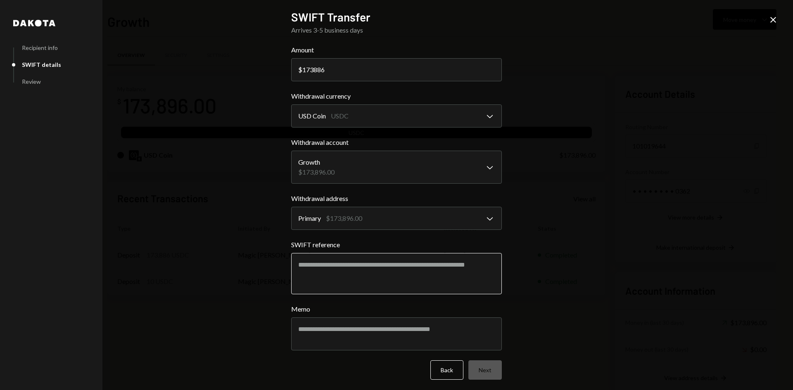
click at [413, 276] on textarea "SWIFT reference" at bounding box center [396, 273] width 211 height 41
click at [774, 23] on icon "Close" at bounding box center [773, 20] width 10 height 10
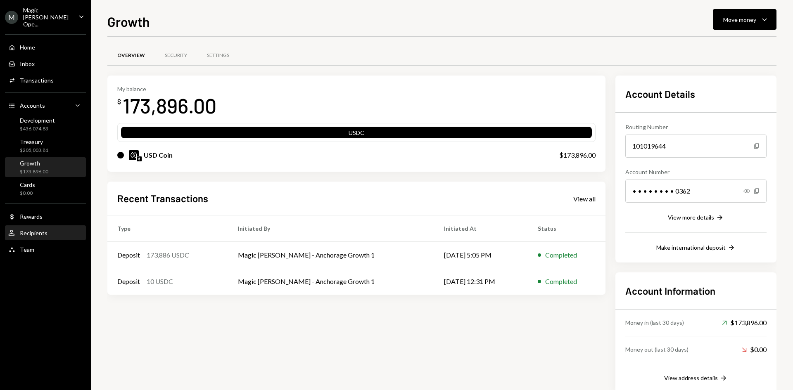
click at [31, 230] on div "User Recipients" at bounding box center [45, 233] width 74 height 14
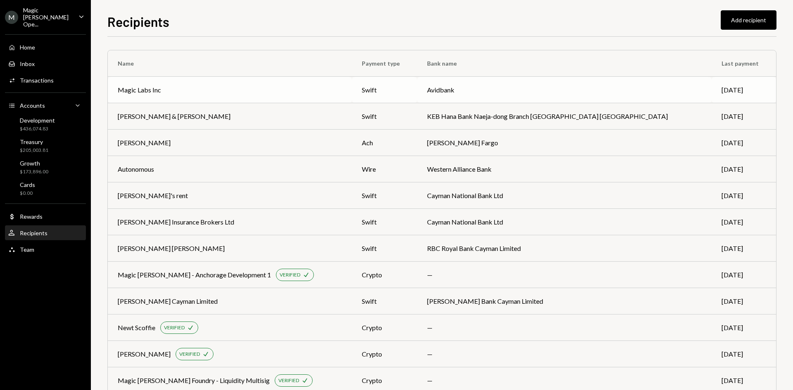
click at [158, 92] on div "Magic Labs Inc" at bounding box center [139, 90] width 43 height 10
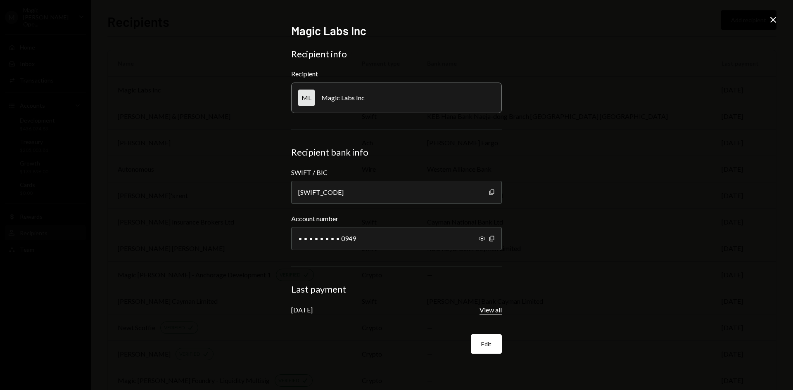
drag, startPoint x: 495, startPoint y: 312, endPoint x: 484, endPoint y: 312, distance: 11.2
click at [484, 312] on button "View all" at bounding box center [491, 310] width 22 height 9
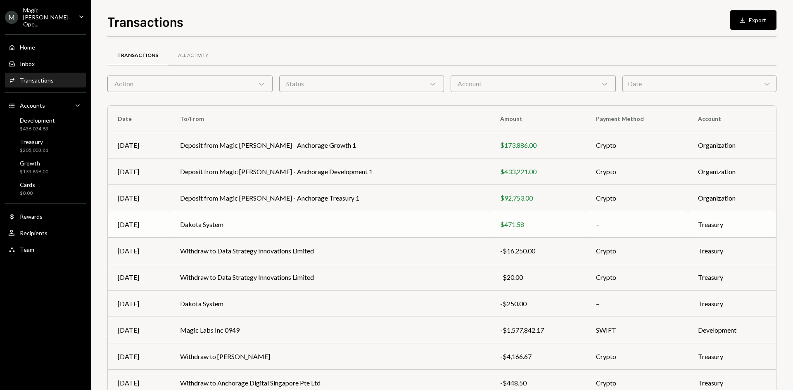
scroll to position [41, 0]
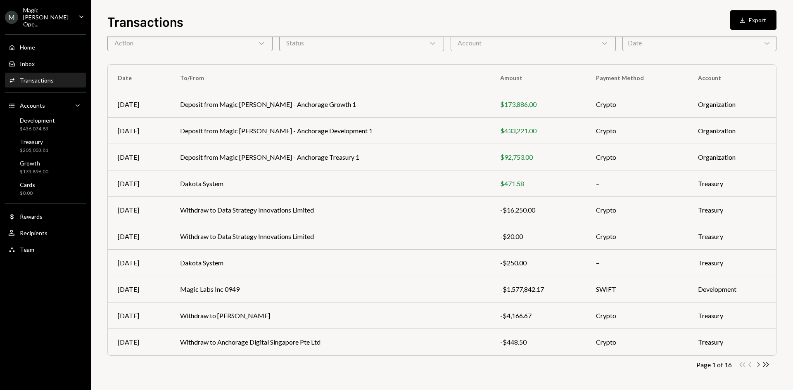
click at [759, 364] on icon "button" at bounding box center [759, 365] width 2 height 5
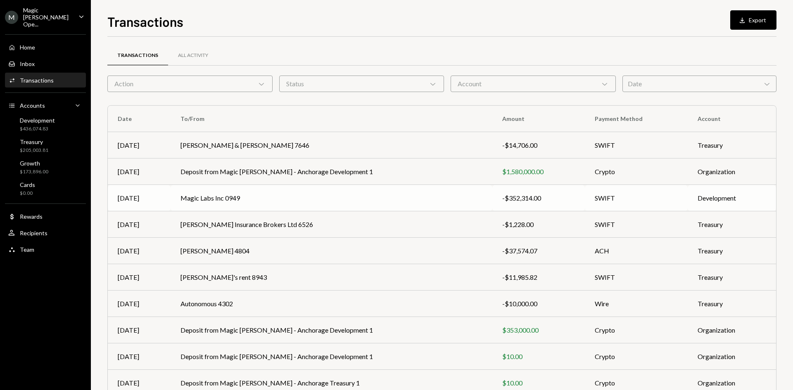
click at [435, 195] on td "Magic Labs Inc 0949" at bounding box center [332, 198] width 322 height 26
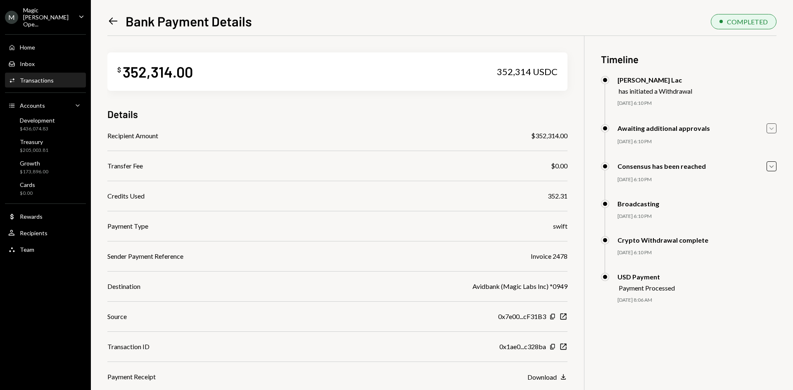
click at [771, 131] on icon "Caret Down" at bounding box center [771, 128] width 9 height 9
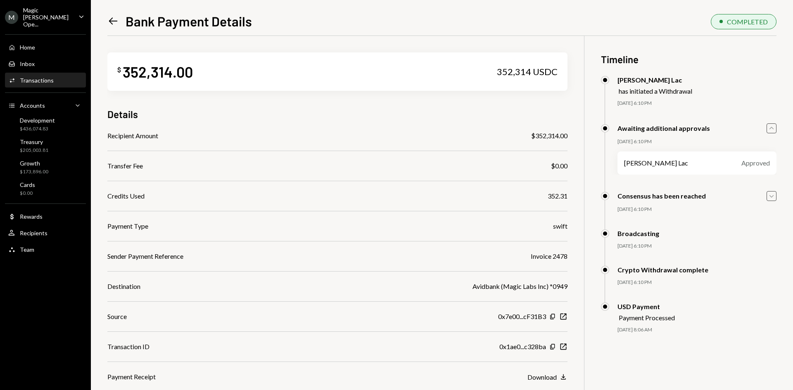
click at [771, 195] on icon "Caret Down" at bounding box center [771, 196] width 9 height 9
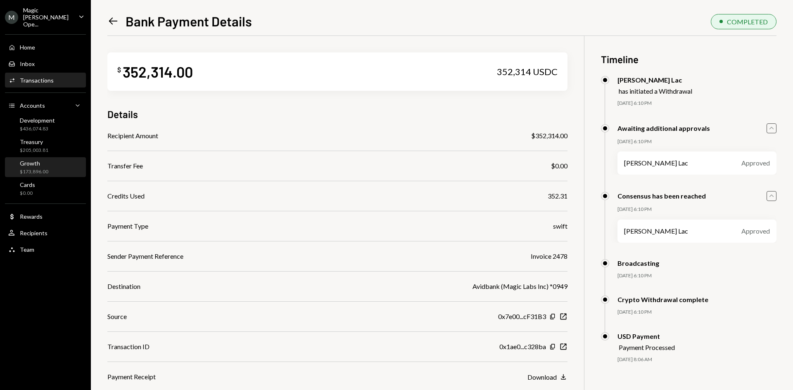
click at [39, 160] on div "Growth" at bounding box center [34, 163] width 29 height 7
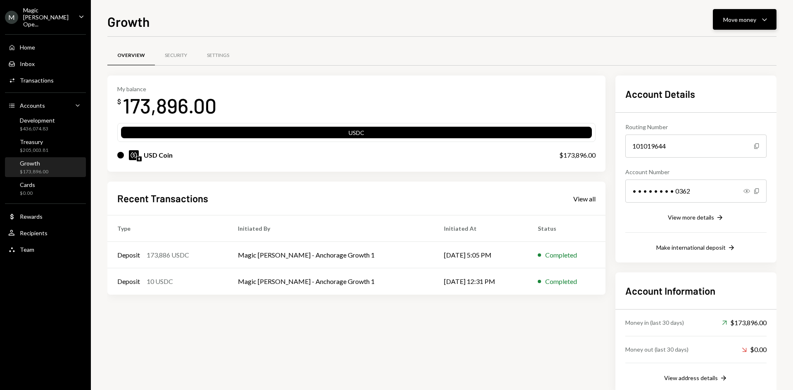
click at [741, 14] on button "Move money Caret Down" at bounding box center [745, 19] width 64 height 21
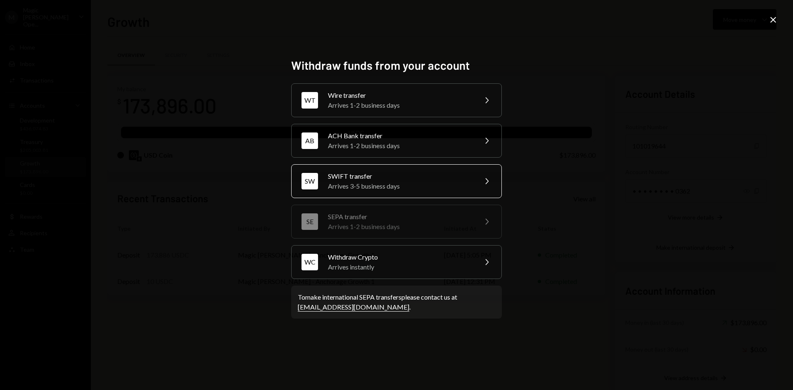
click at [402, 187] on div "Arrives 3-5 business days" at bounding box center [400, 186] width 144 height 10
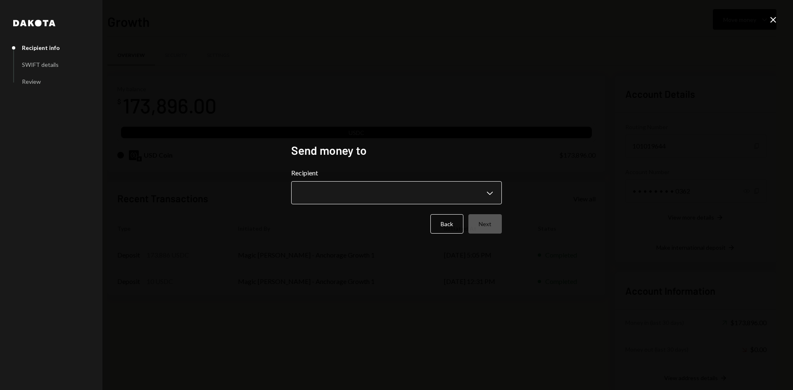
click at [402, 188] on body "**********" at bounding box center [396, 195] width 793 height 390
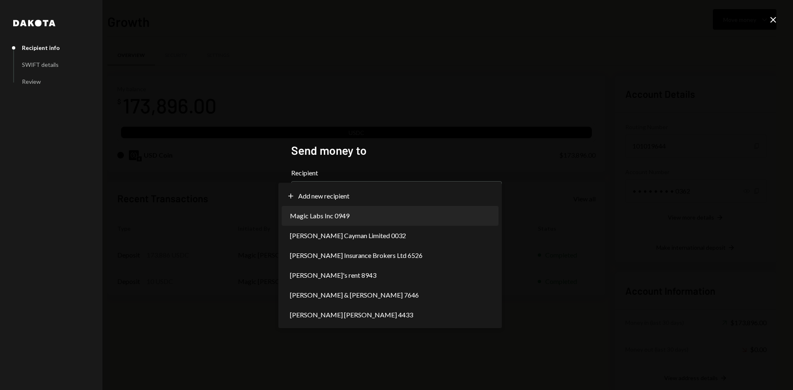
select select "**********"
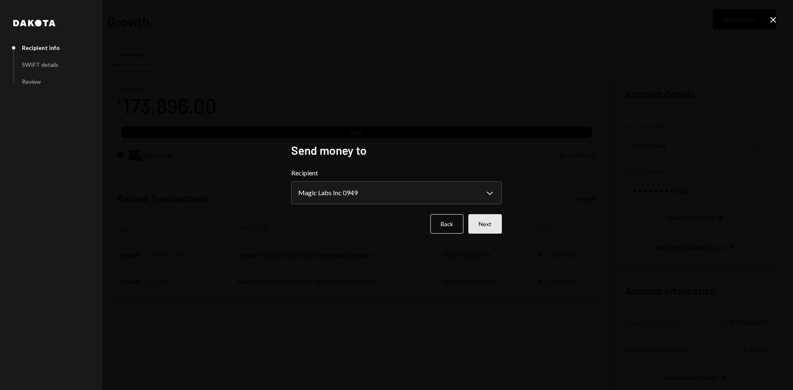
click at [470, 225] on button "Next" at bounding box center [485, 223] width 33 height 19
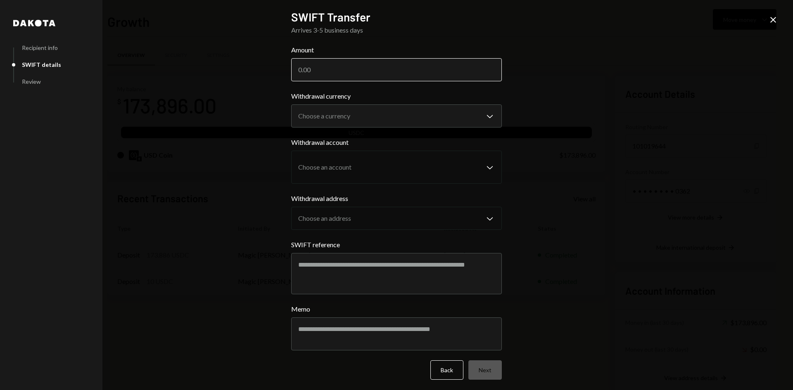
click at [342, 73] on input "Amount" at bounding box center [396, 69] width 211 height 23
type input "173886"
click at [364, 110] on body "M Magic Newton Ope... Caret Down Home Home Inbox Inbox Activities Transactions …" at bounding box center [396, 195] width 793 height 390
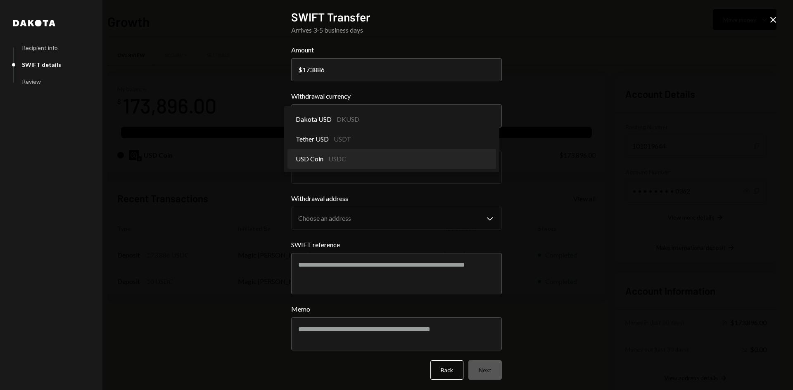
select select "****"
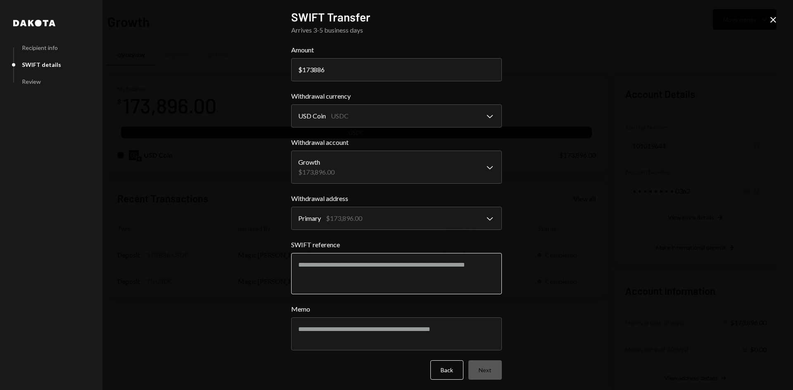
click at [422, 264] on textarea "SWIFT reference" at bounding box center [396, 273] width 211 height 41
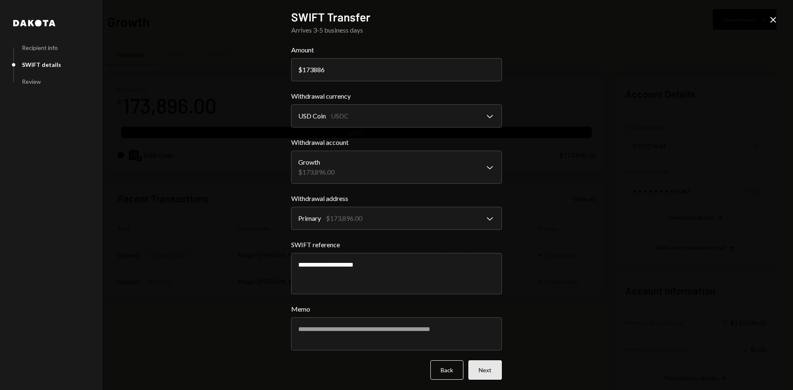
click at [486, 378] on button "Next" at bounding box center [485, 370] width 33 height 19
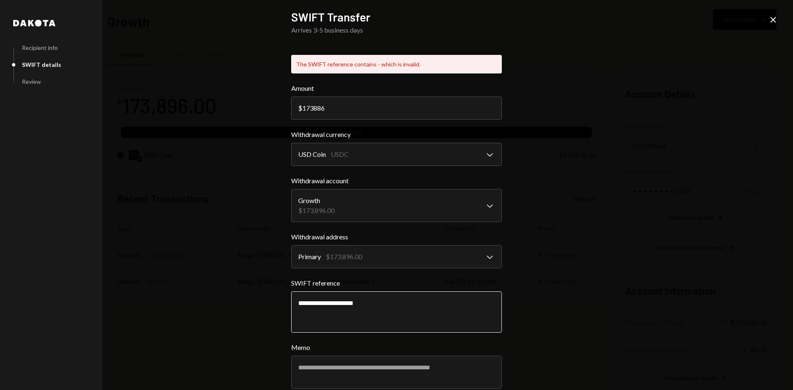
click at [338, 300] on textarea "**********" at bounding box center [396, 312] width 211 height 41
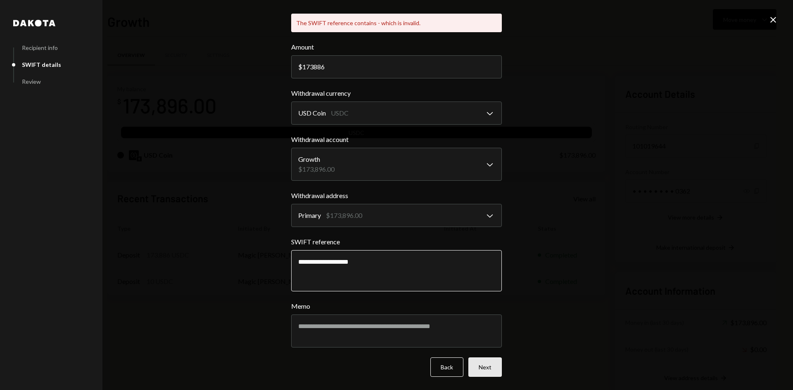
type textarea "**********"
click at [492, 366] on button "Next" at bounding box center [485, 367] width 33 height 19
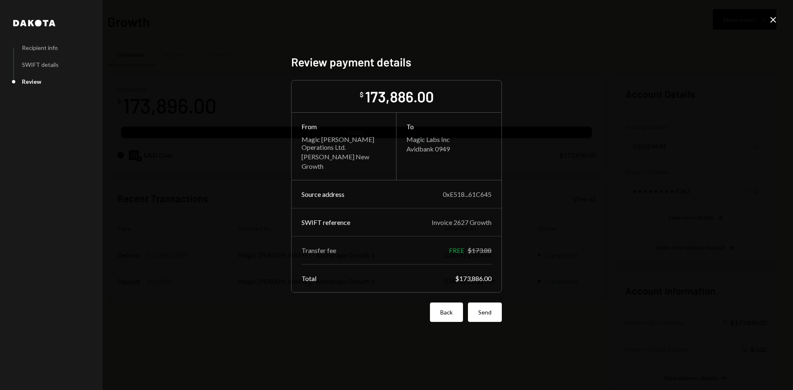
click at [447, 313] on button "Back" at bounding box center [446, 312] width 33 height 19
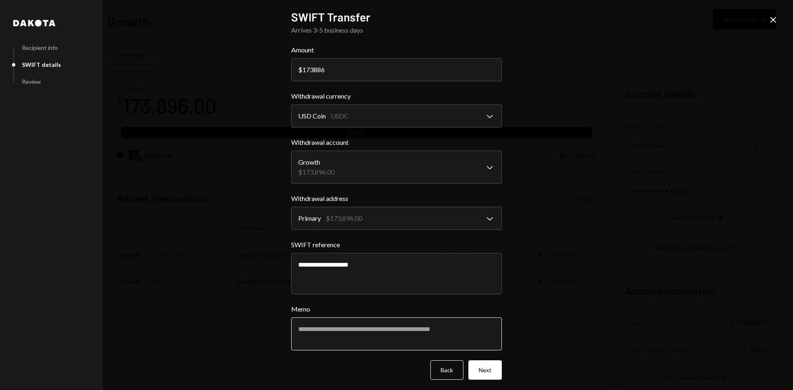
click at [404, 329] on textarea "Memo" at bounding box center [396, 334] width 211 height 33
type textarea "**********"
click at [480, 373] on button "Next" at bounding box center [485, 370] width 33 height 19
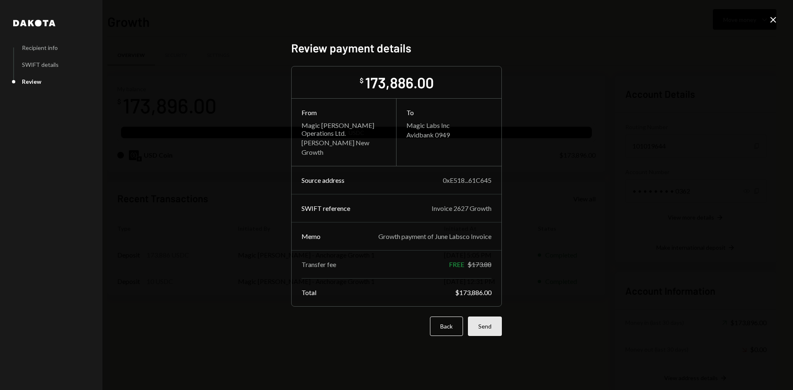
click at [484, 329] on button "Send" at bounding box center [485, 326] width 34 height 19
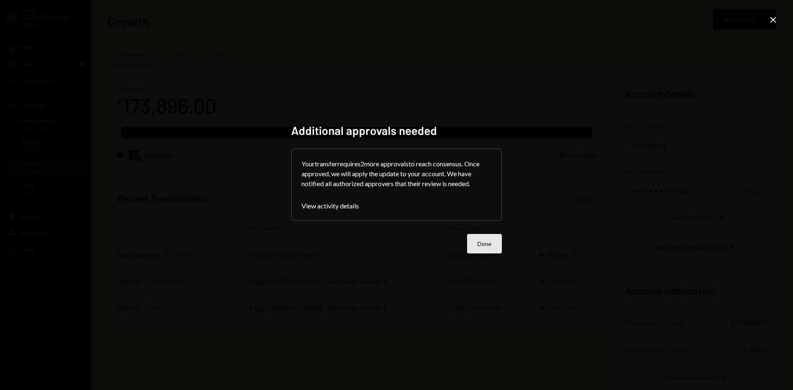
click at [485, 251] on button "Done" at bounding box center [484, 243] width 35 height 19
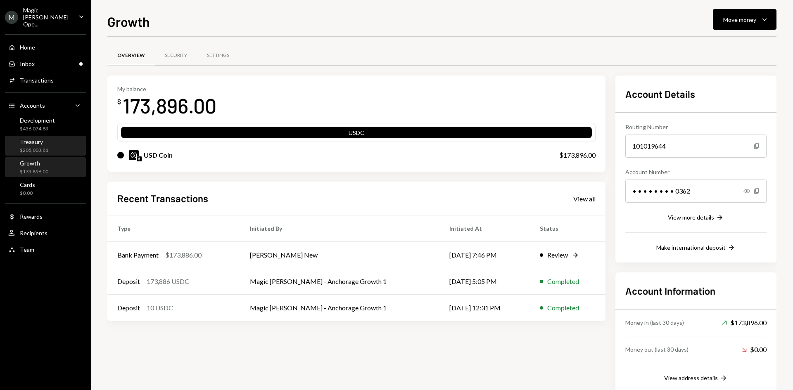
click at [53, 138] on div "Treasury $205,003.81" at bounding box center [45, 146] width 74 height 16
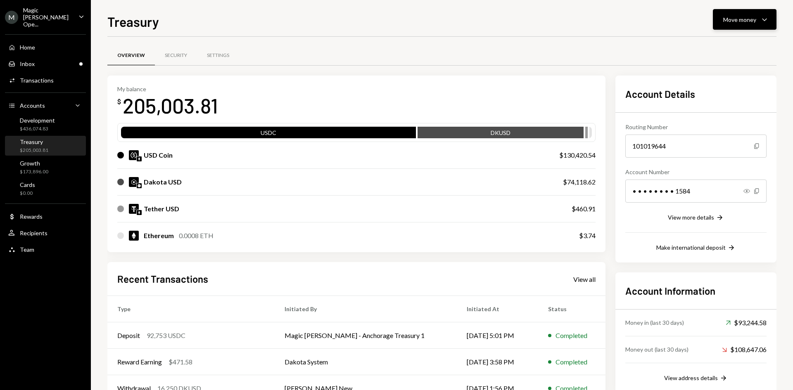
click at [767, 22] on icon "Caret Down" at bounding box center [765, 19] width 10 height 10
click at [722, 47] on div "Send" at bounding box center [738, 44] width 60 height 9
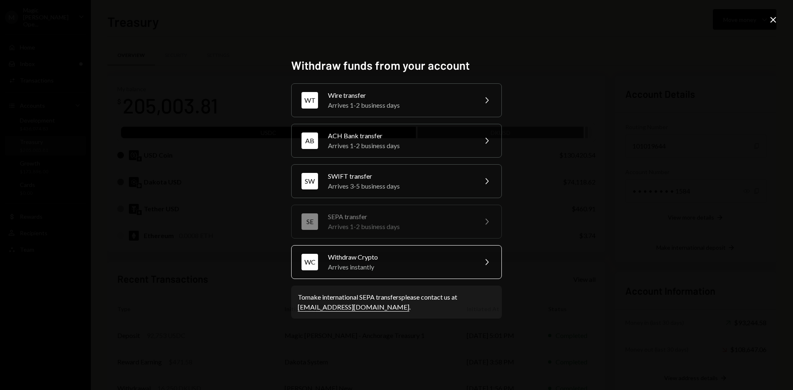
click at [436, 266] on div "Arrives instantly" at bounding box center [400, 267] width 144 height 10
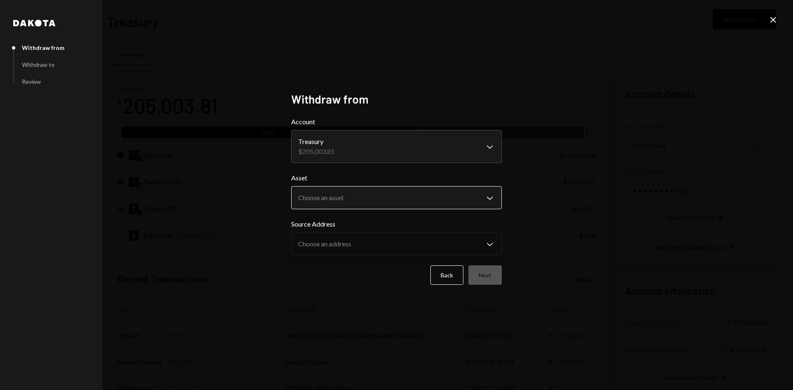
click at [374, 204] on body "M Magic Newton Ope... Caret Down Home Home Inbox Inbox Activities Transactions …" at bounding box center [396, 195] width 793 height 390
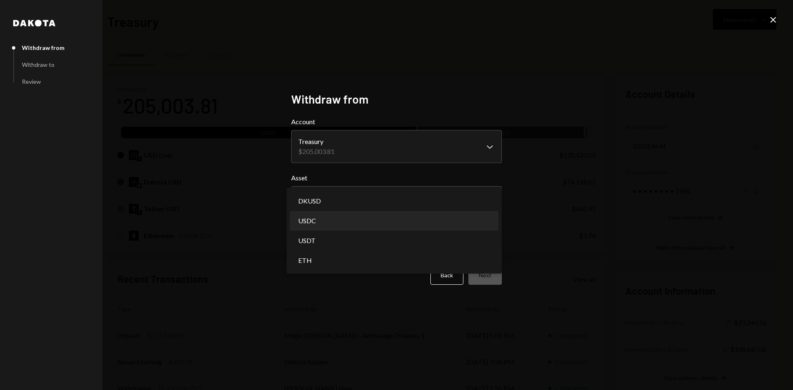
select select "****"
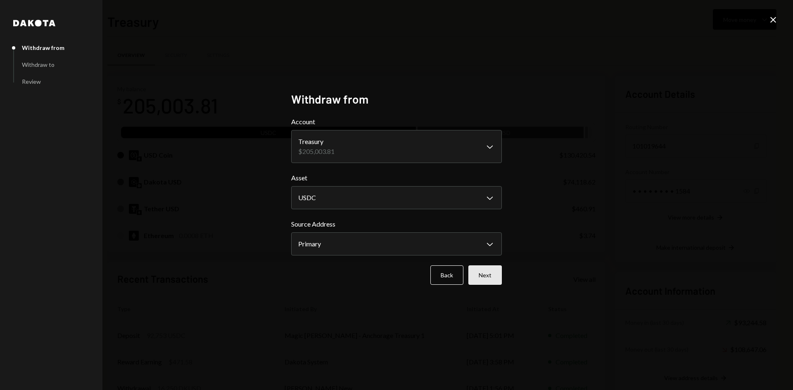
click at [486, 273] on button "Next" at bounding box center [485, 275] width 33 height 19
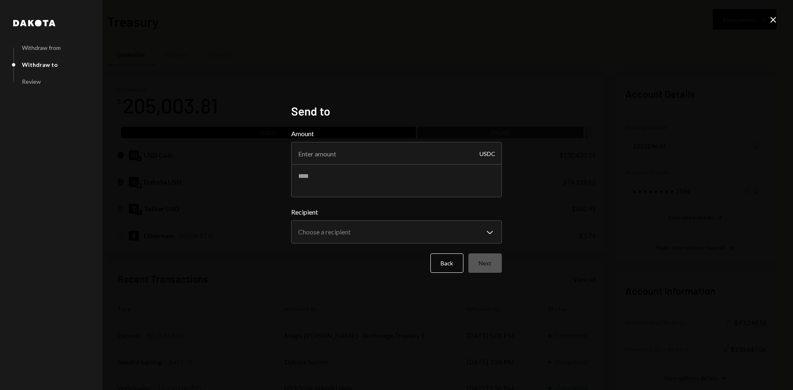
click at [770, 17] on icon "Close" at bounding box center [773, 20] width 10 height 10
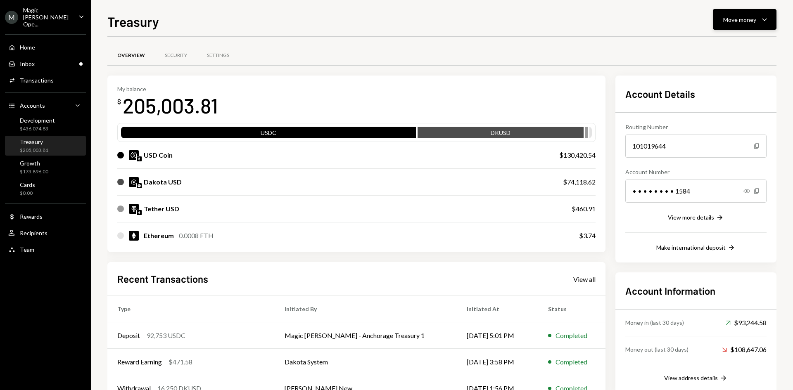
click at [767, 16] on icon "Caret Down" at bounding box center [765, 19] width 10 height 10
click at [737, 48] on div "Send" at bounding box center [738, 44] width 60 height 9
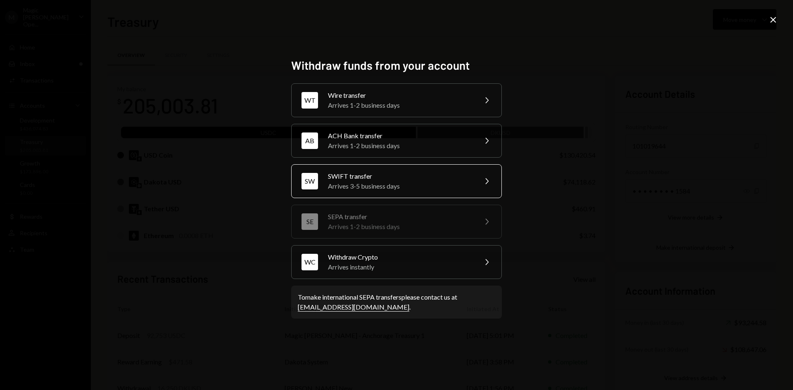
click at [416, 192] on div "SW SWIFT transfer Arrives 3-5 business days Chevron Right" at bounding box center [396, 181] width 211 height 34
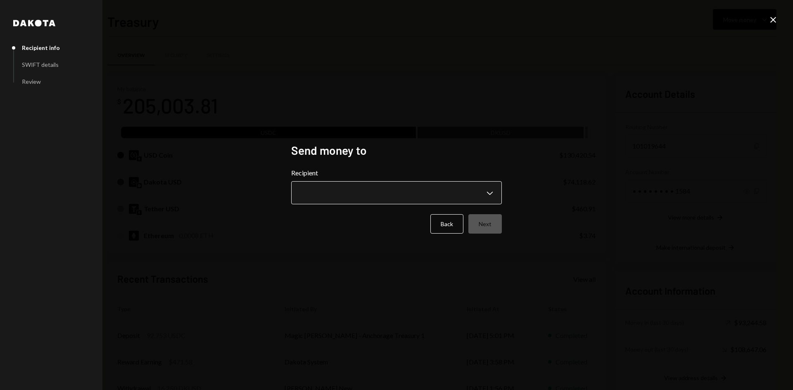
click at [374, 191] on body "M Magic Newton Ope... Caret Down Home Home Inbox Inbox Activities Transactions …" at bounding box center [396, 195] width 793 height 390
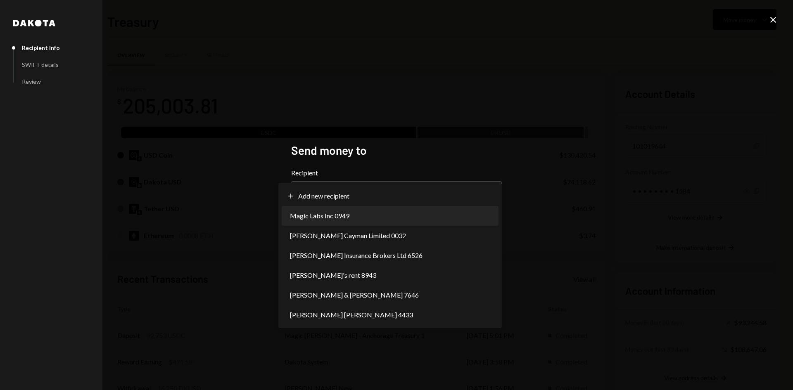
select select "**********"
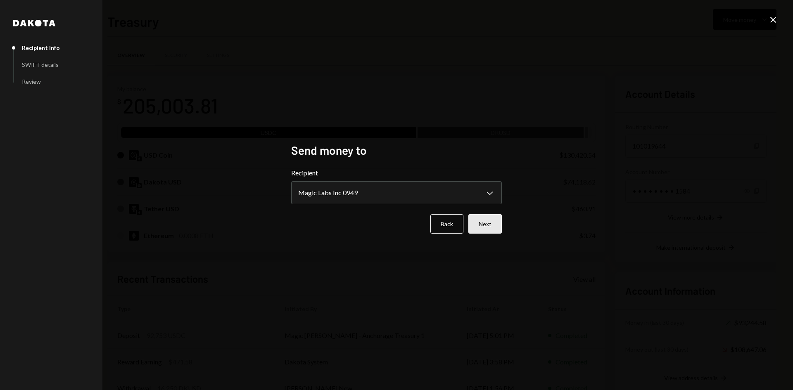
click at [495, 222] on button "Next" at bounding box center [485, 223] width 33 height 19
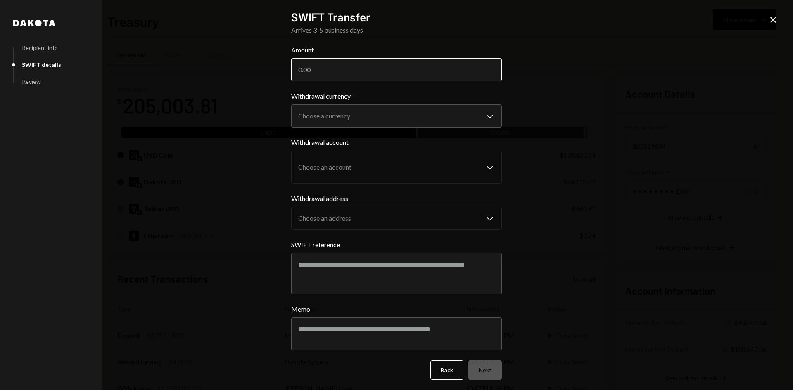
click at [342, 67] on input "Amount" at bounding box center [396, 69] width 211 height 23
type input "92753"
click at [340, 125] on body "M Magic Newton Ope... Caret Down Home Home Inbox Inbox Activities Transactions …" at bounding box center [396, 195] width 793 height 390
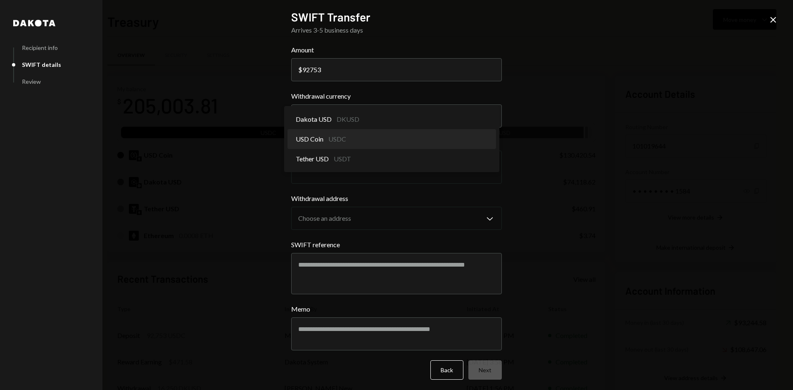
select select "****"
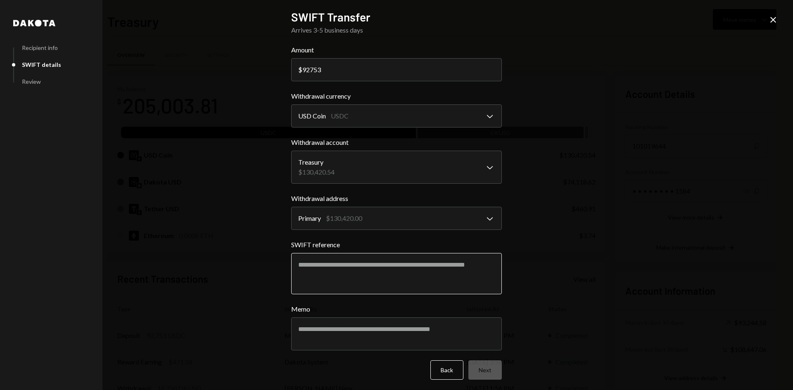
click at [384, 271] on textarea "SWIFT reference" at bounding box center [396, 273] width 211 height 41
type textarea "**********"
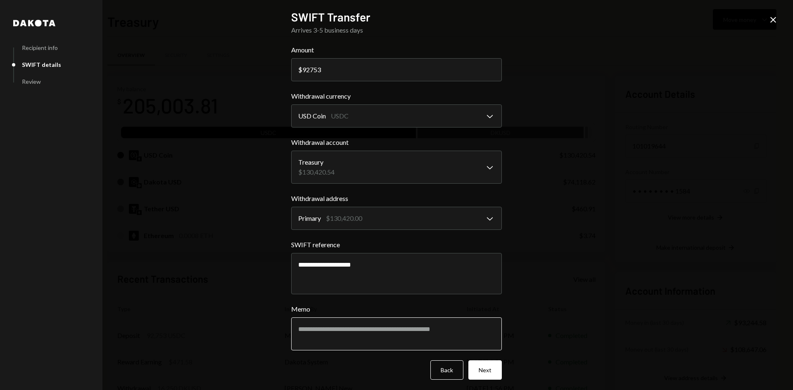
click at [425, 334] on textarea "Memo" at bounding box center [396, 334] width 211 height 33
type textarea "**********"
click at [332, 67] on input "92753" at bounding box center [396, 69] width 211 height 23
type input "92754"
click at [488, 371] on button "Next" at bounding box center [485, 370] width 33 height 19
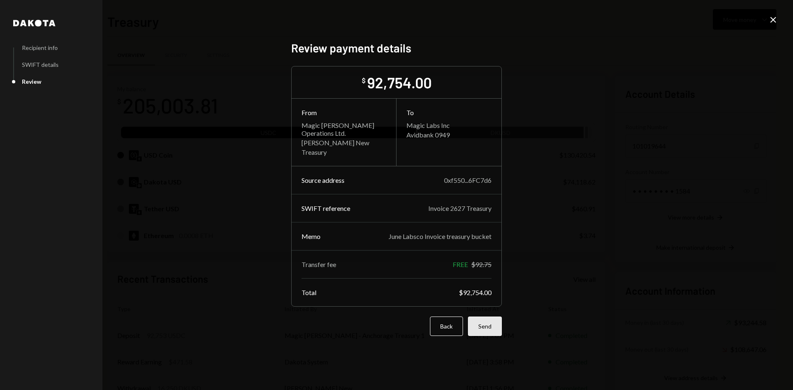
click at [489, 332] on button "Send" at bounding box center [485, 326] width 34 height 19
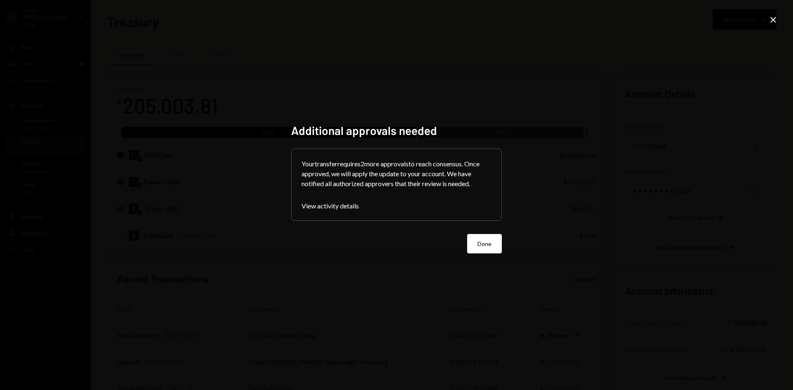
click at [481, 261] on div "Additional approvals needed Your transfer requires 2 more approvals to reach co…" at bounding box center [396, 195] width 211 height 143
click at [488, 249] on button "Done" at bounding box center [484, 243] width 35 height 19
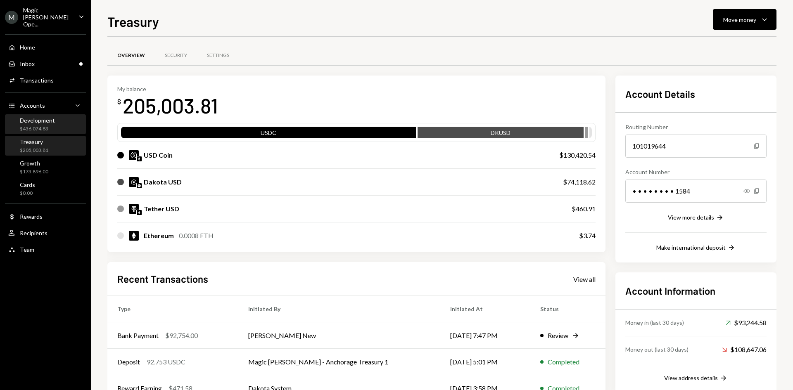
click at [33, 117] on div "Development" at bounding box center [37, 120] width 35 height 7
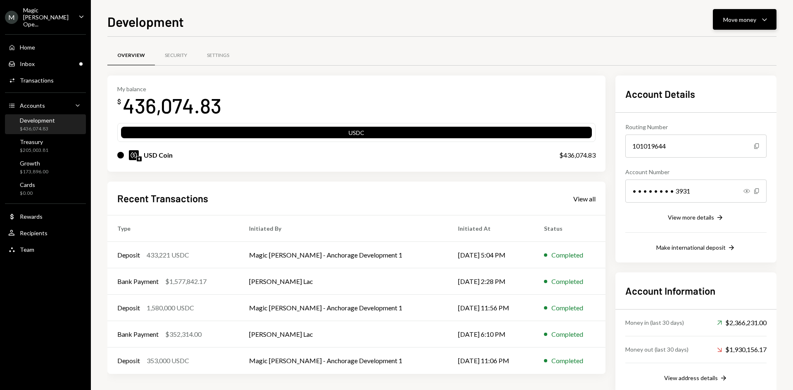
click at [761, 25] on button "Move money Caret Down" at bounding box center [745, 19] width 64 height 21
click at [717, 47] on div "Send" at bounding box center [738, 44] width 60 height 9
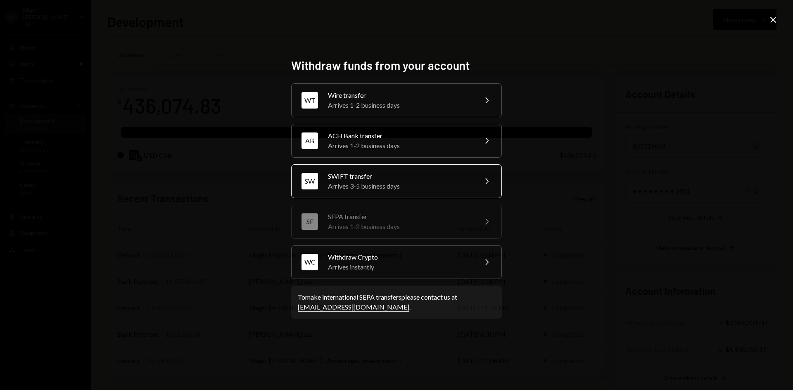
click at [399, 189] on div "Arrives 3-5 business days" at bounding box center [400, 186] width 144 height 10
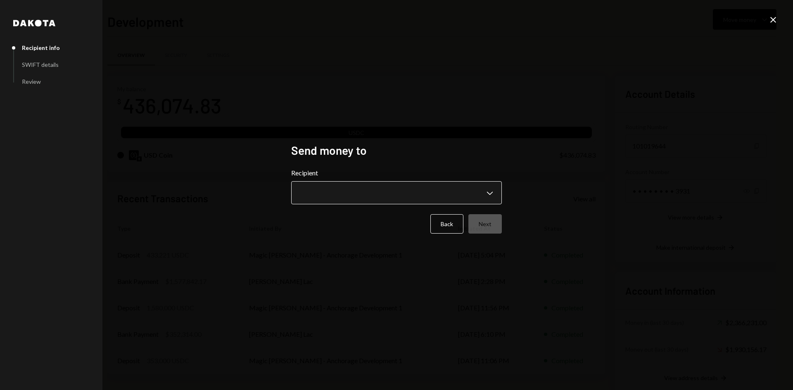
click at [398, 190] on body "M Magic Newton Ope... Caret Down Home Home Inbox Inbox Activities Transactions …" at bounding box center [396, 195] width 793 height 390
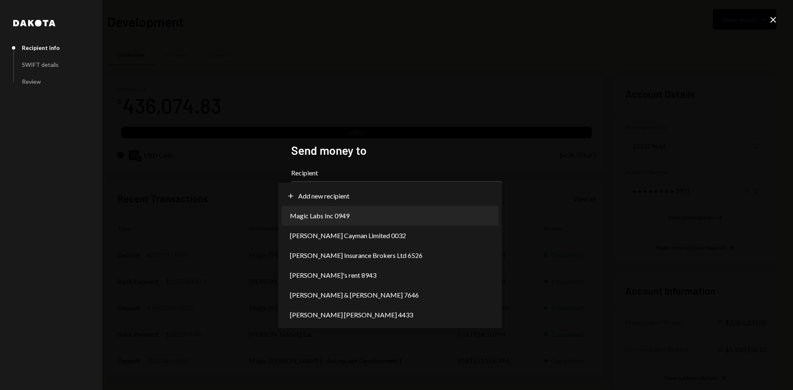
select select "**********"
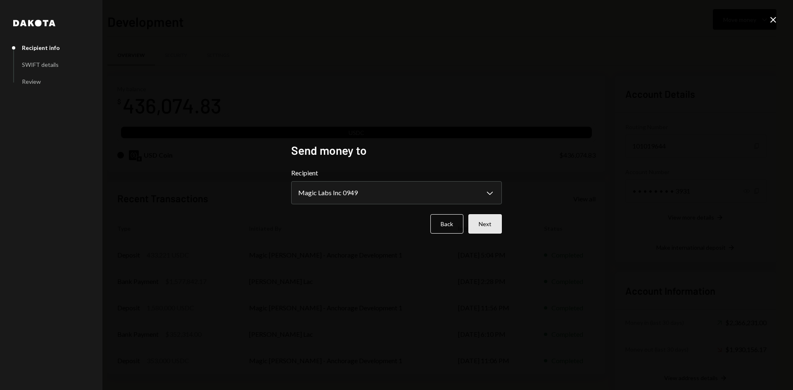
click at [480, 225] on button "Next" at bounding box center [485, 223] width 33 height 19
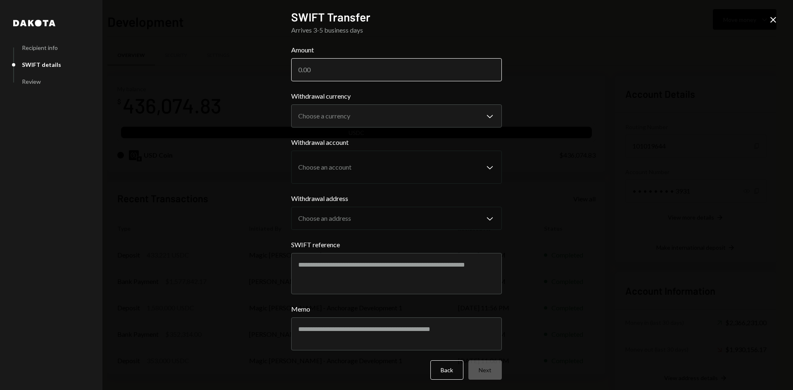
click at [323, 65] on input "Amount" at bounding box center [396, 69] width 211 height 23
type input "433221"
click at [323, 110] on body "M Magic Newton Ope... Caret Down Home Home Inbox Inbox Activities Transactions …" at bounding box center [396, 195] width 793 height 390
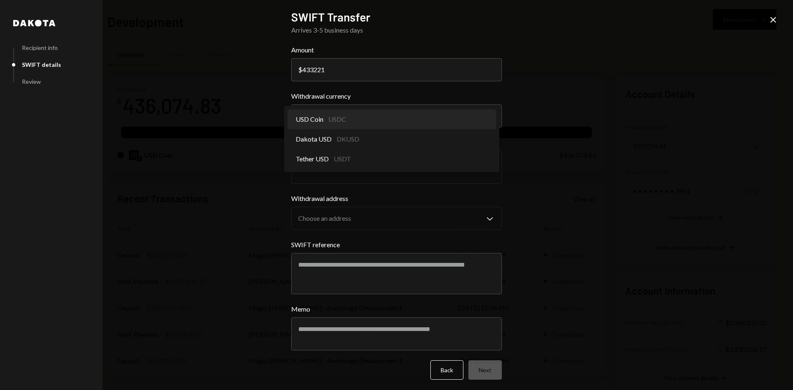
select select "****"
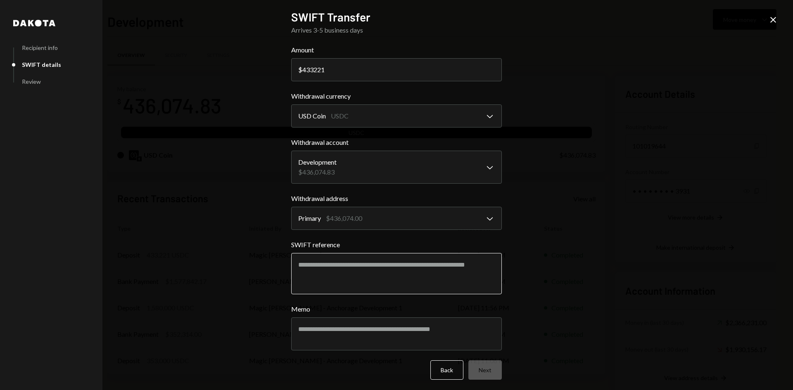
click at [367, 264] on textarea "SWIFT reference" at bounding box center [396, 273] width 211 height 41
type textarea "**********"
click at [342, 335] on textarea "Memo" at bounding box center [396, 334] width 211 height 33
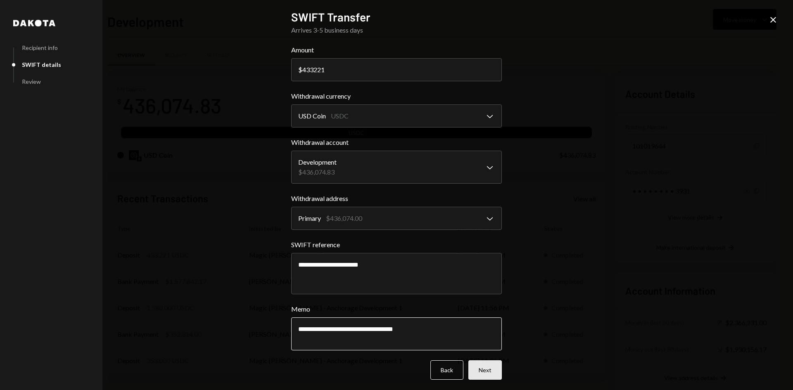
type textarea "**********"
click at [475, 371] on button "Next" at bounding box center [485, 370] width 33 height 19
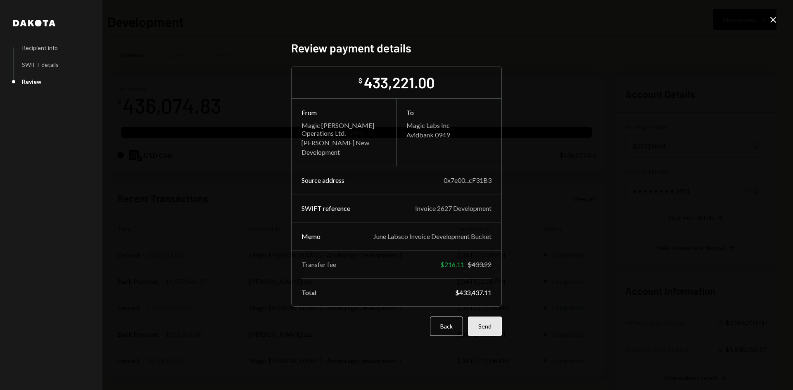
click at [488, 329] on button "Send" at bounding box center [485, 326] width 34 height 19
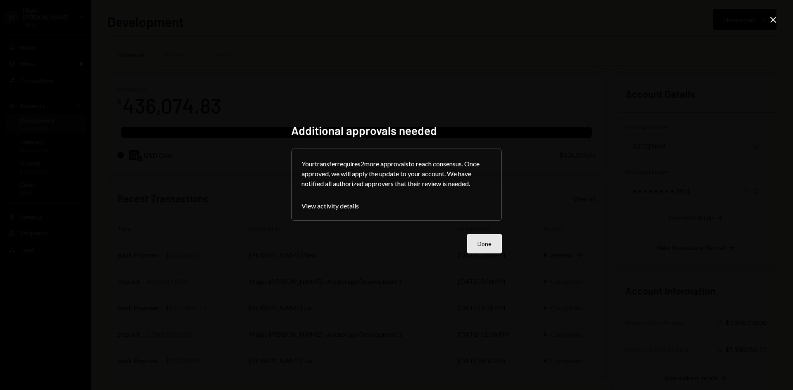
click at [481, 249] on button "Done" at bounding box center [484, 243] width 35 height 19
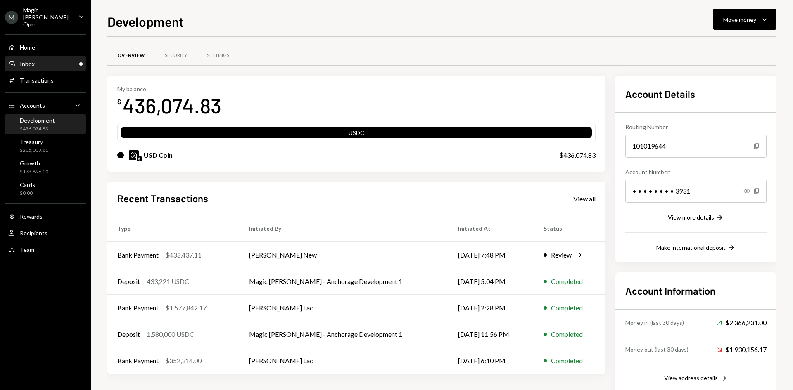
click at [62, 61] on div "Inbox Inbox" at bounding box center [45, 64] width 74 height 14
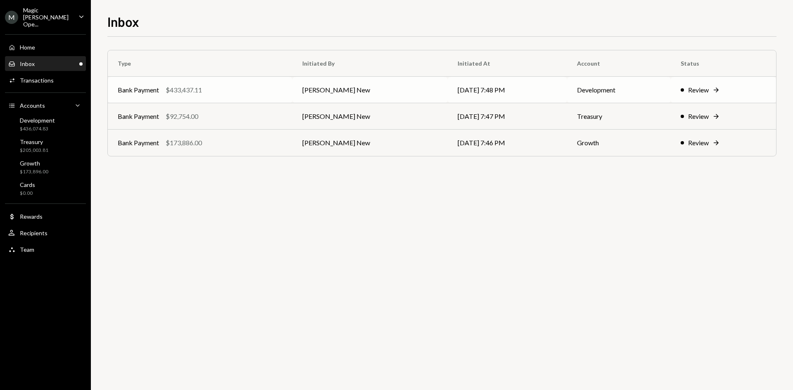
click at [340, 87] on td "[PERSON_NAME] New" at bounding box center [370, 90] width 155 height 26
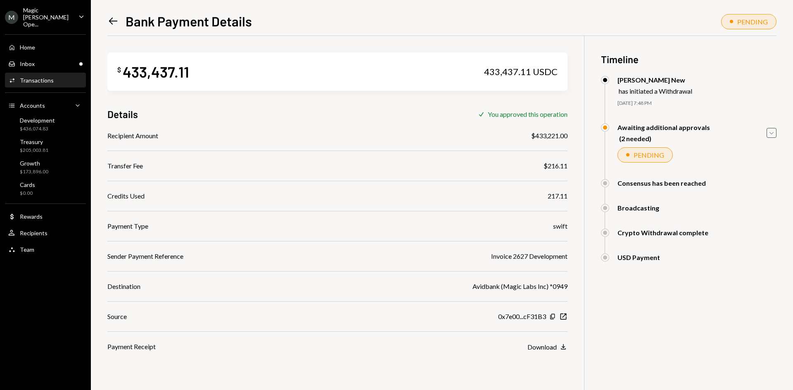
click at [768, 131] on icon "Caret Down" at bounding box center [771, 132] width 9 height 9
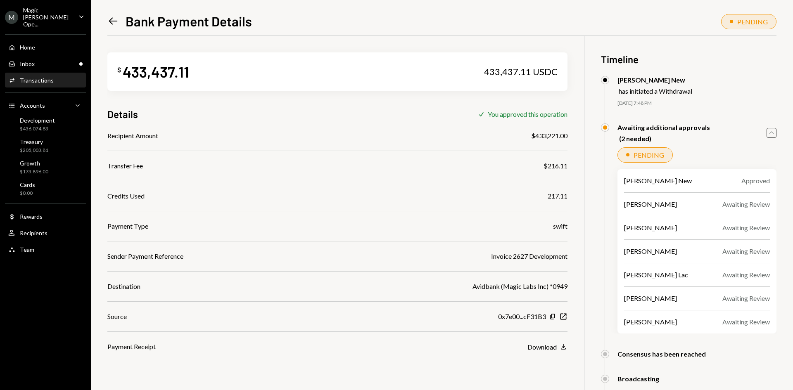
click at [768, 131] on icon "Caret Up" at bounding box center [771, 132] width 9 height 9
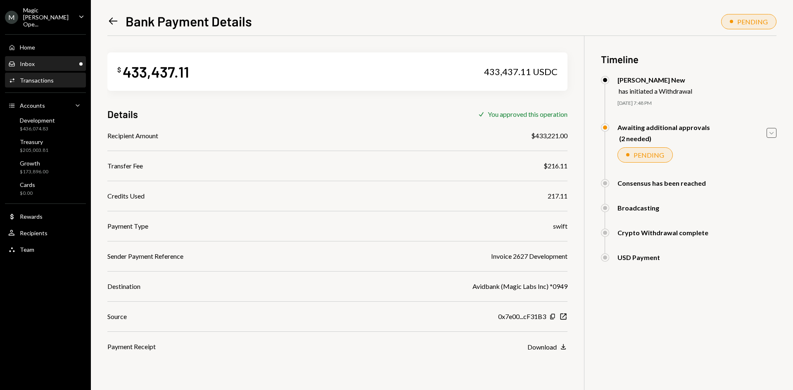
click at [58, 60] on div "Inbox Inbox" at bounding box center [45, 63] width 74 height 7
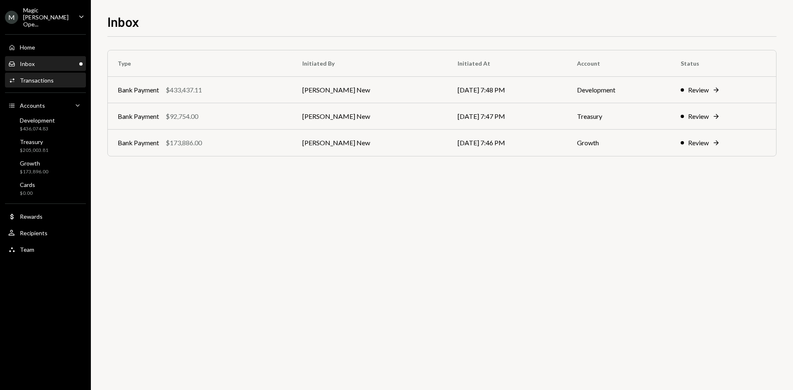
click at [39, 77] on div "Transactions" at bounding box center [37, 80] width 34 height 7
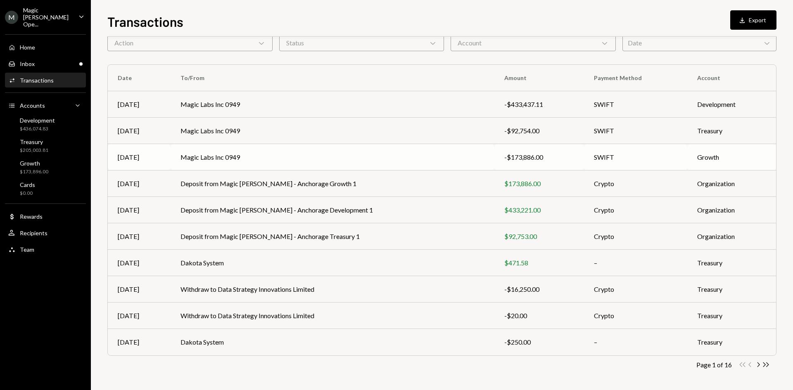
scroll to position [40, 0]
click at [759, 365] on icon "Chevron Right" at bounding box center [758, 366] width 8 height 8
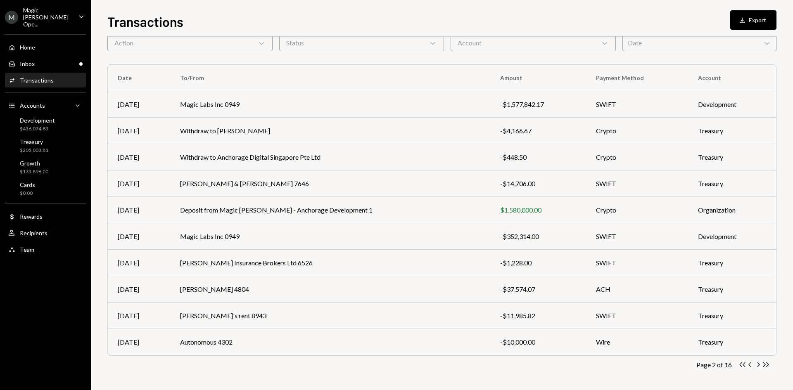
scroll to position [40, 0]
click at [759, 367] on icon "Chevron Right" at bounding box center [758, 366] width 8 height 8
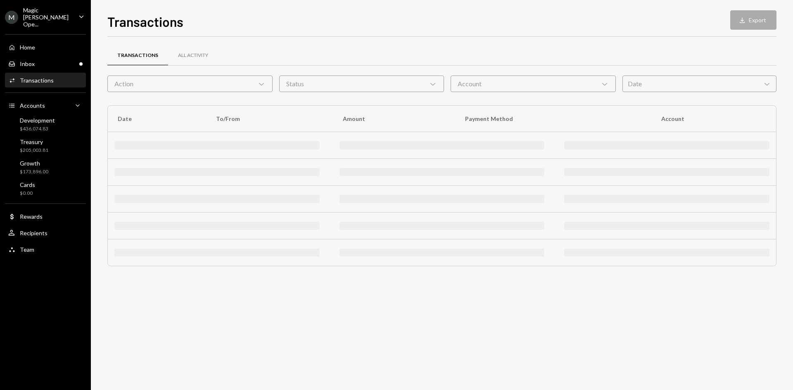
scroll to position [0, 0]
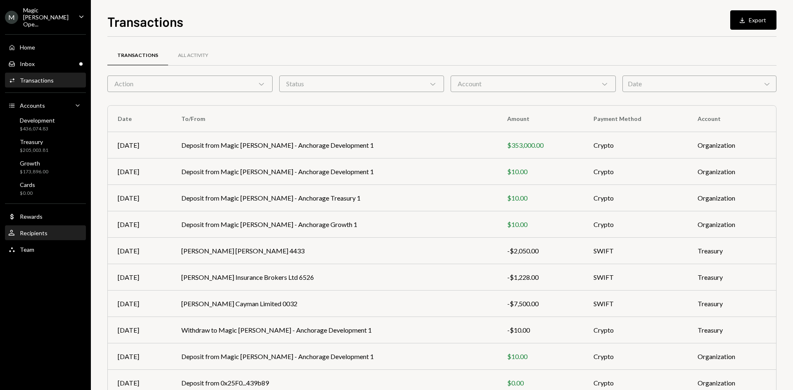
click at [39, 230] on div "Recipients" at bounding box center [34, 233] width 28 height 7
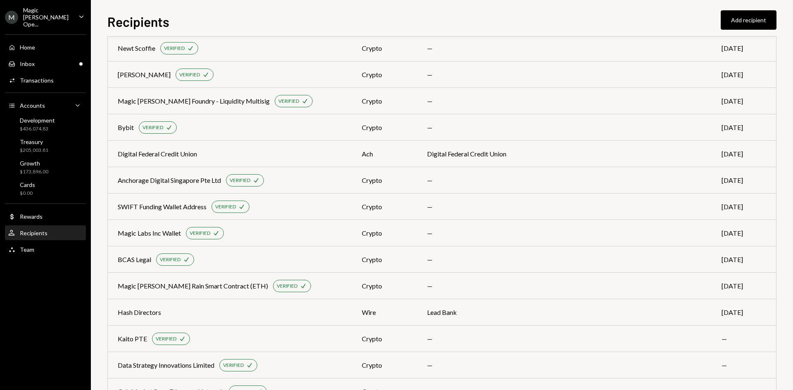
scroll to position [279, 0]
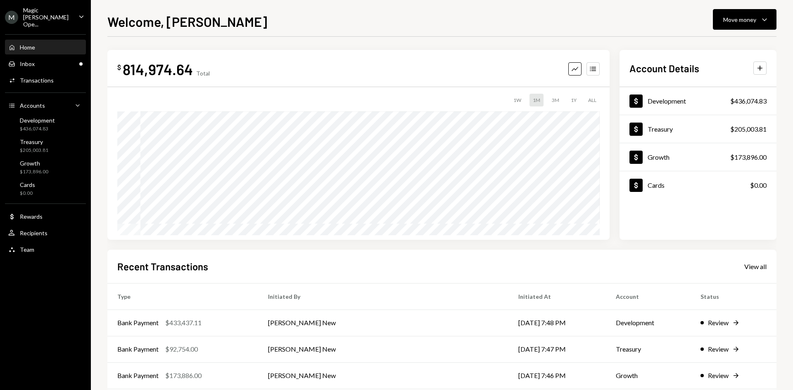
click at [71, 8] on div "Magic [PERSON_NAME] Ope..." at bounding box center [47, 17] width 49 height 21
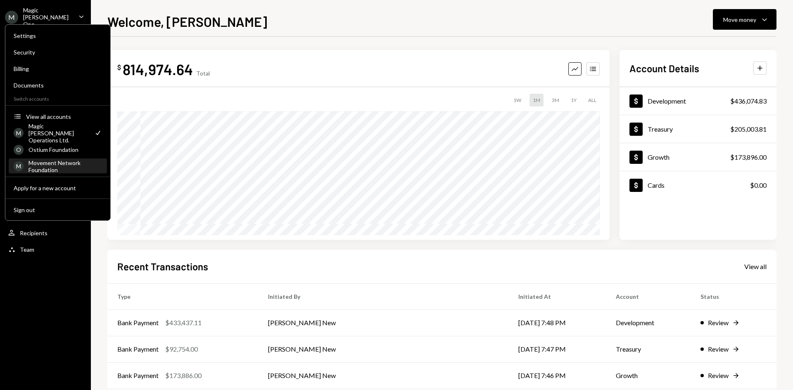
click at [59, 170] on div "Movement Network Foundation" at bounding box center [66, 166] width 74 height 14
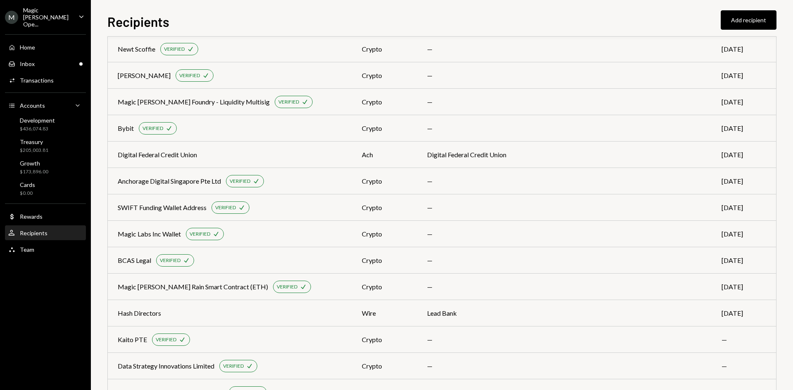
scroll to position [279, 0]
click at [316, 183] on div "Anchorage Digital Singapore Pte Ltd VERIFIED Check" at bounding box center [230, 181] width 224 height 12
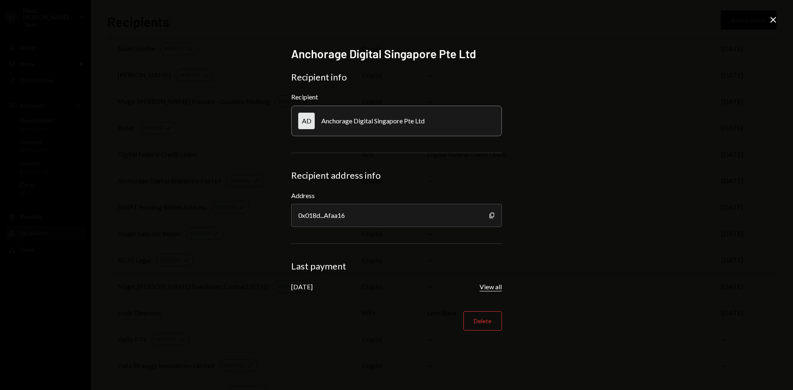
click at [490, 288] on button "View all" at bounding box center [491, 287] width 22 height 9
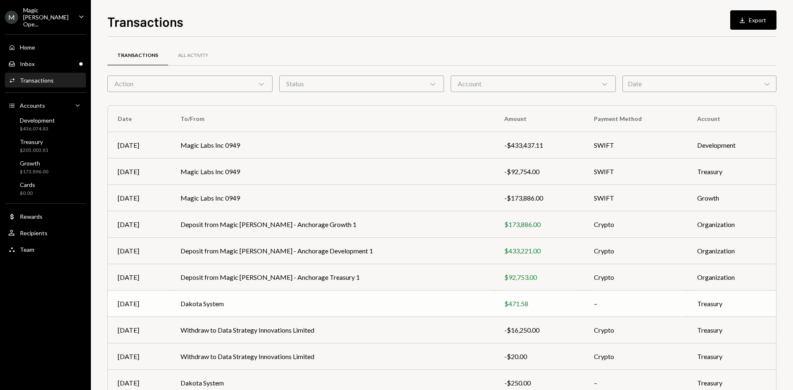
scroll to position [41, 0]
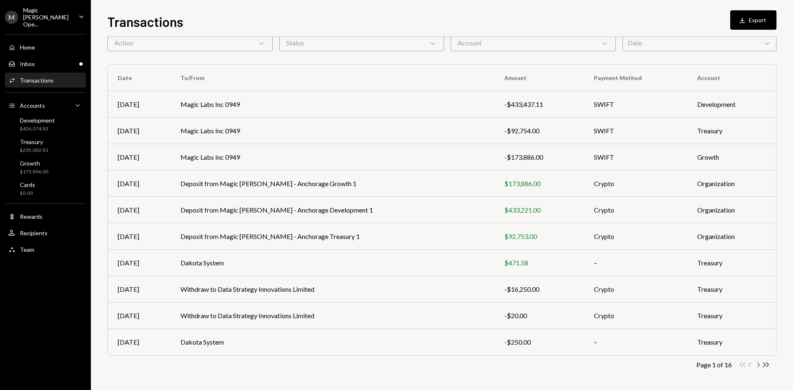
click at [760, 366] on icon "Chevron Right" at bounding box center [758, 365] width 8 height 8
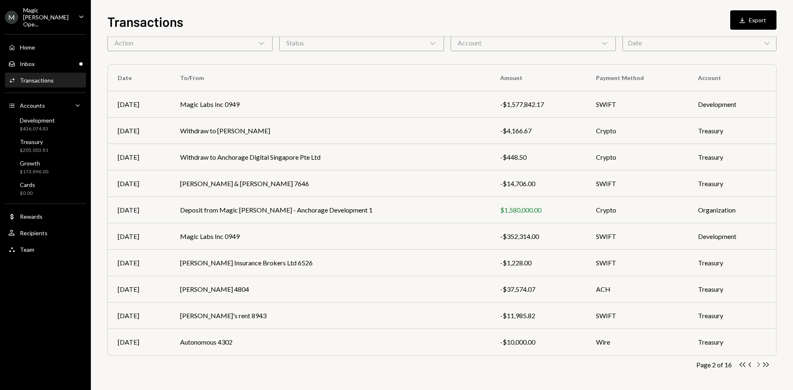
click at [759, 366] on icon "button" at bounding box center [759, 365] width 2 height 5
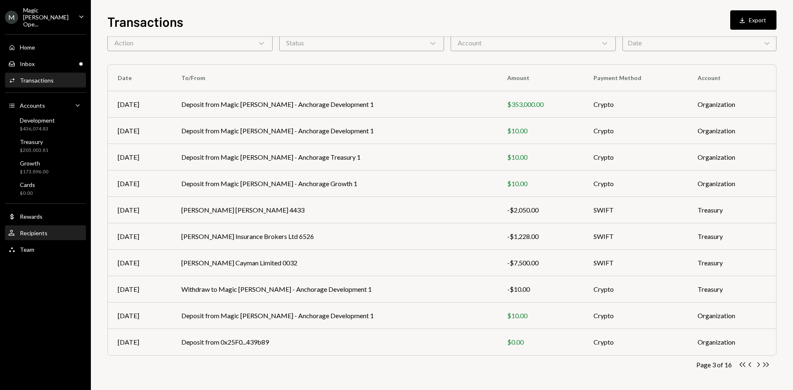
click at [49, 230] on div "User Recipients" at bounding box center [45, 233] width 74 height 7
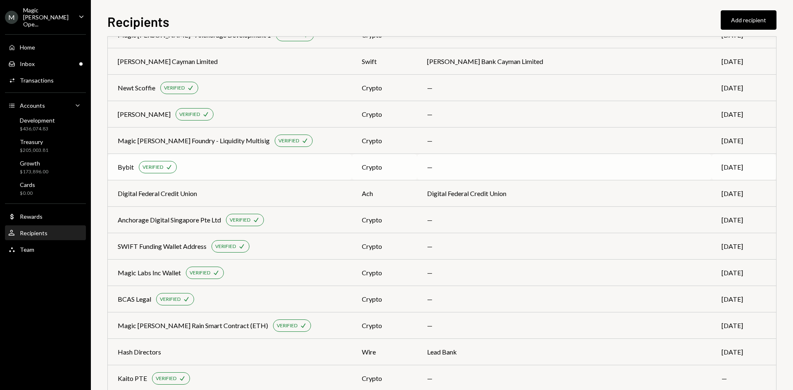
scroll to position [237, 0]
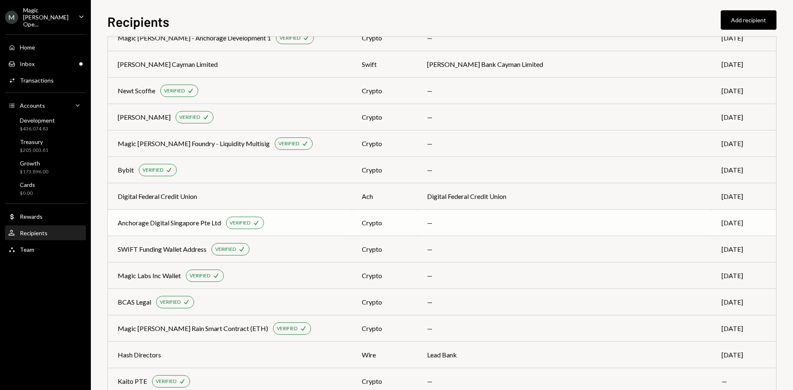
click at [304, 213] on td "Anchorage Digital Singapore Pte Ltd VERIFIED Check" at bounding box center [230, 223] width 244 height 26
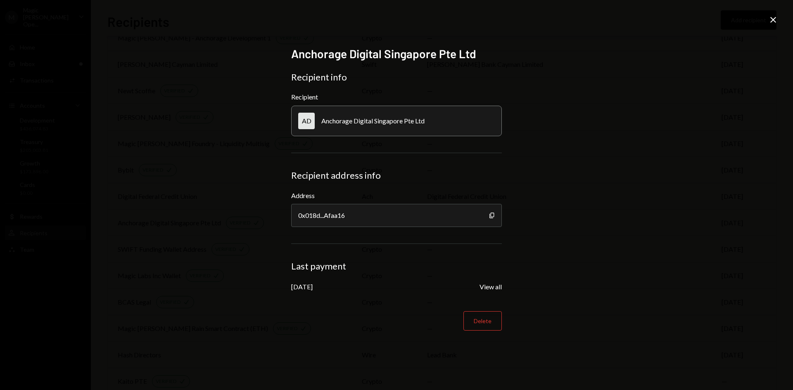
click at [767, 21] on div "Anchorage Digital Singapore Pte Ltd Recipient info Recipient AD Anchorage Digit…" at bounding box center [396, 195] width 793 height 390
click at [772, 21] on icon at bounding box center [774, 20] width 6 height 6
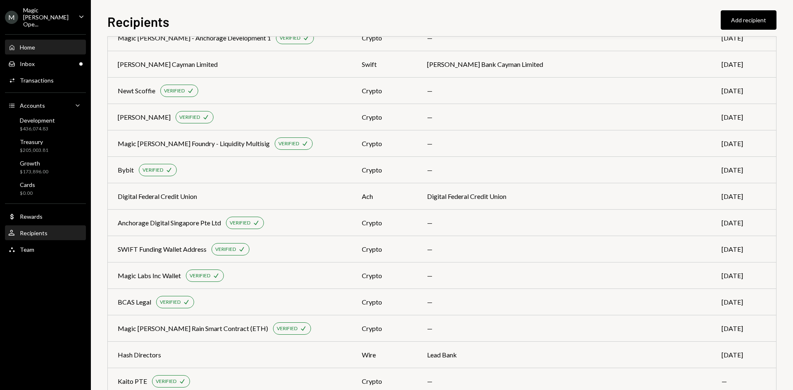
click at [29, 44] on div "Home" at bounding box center [27, 47] width 15 height 7
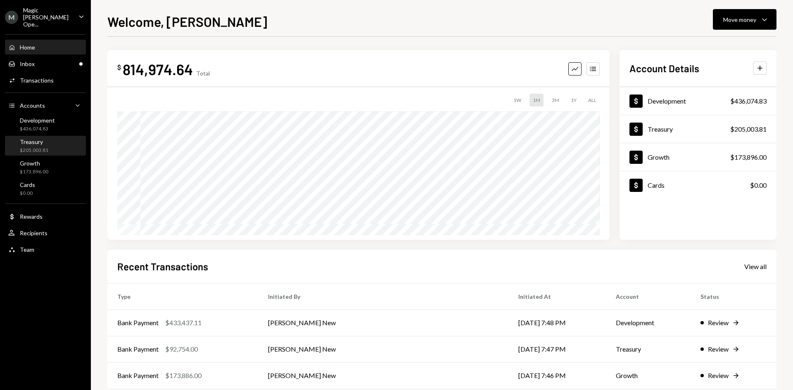
click at [53, 148] on div "Treasury $205,003.81" at bounding box center [45, 146] width 74 height 19
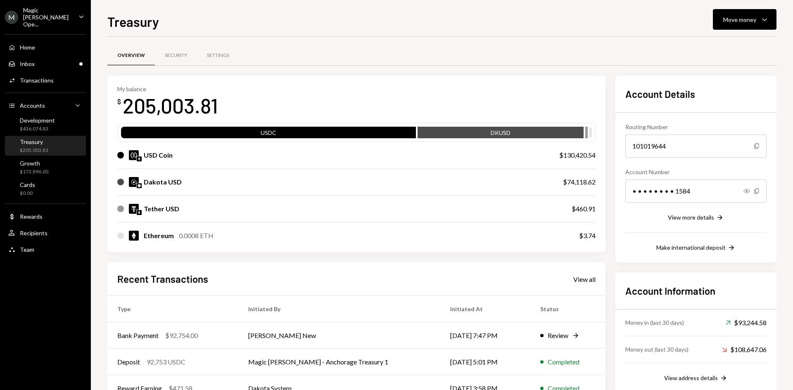
click at [752, 32] on div "Treasury Move money Caret Down Overview Security Settings My balance $ 205,003.…" at bounding box center [441, 201] width 669 height 379
click at [765, 16] on icon "Caret Down" at bounding box center [765, 19] width 10 height 10
click at [738, 47] on div "Send" at bounding box center [738, 44] width 60 height 9
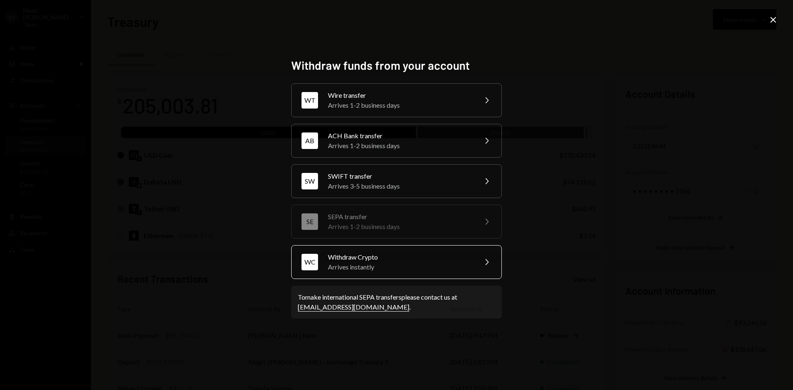
click at [438, 271] on div "Arrives instantly" at bounding box center [400, 267] width 144 height 10
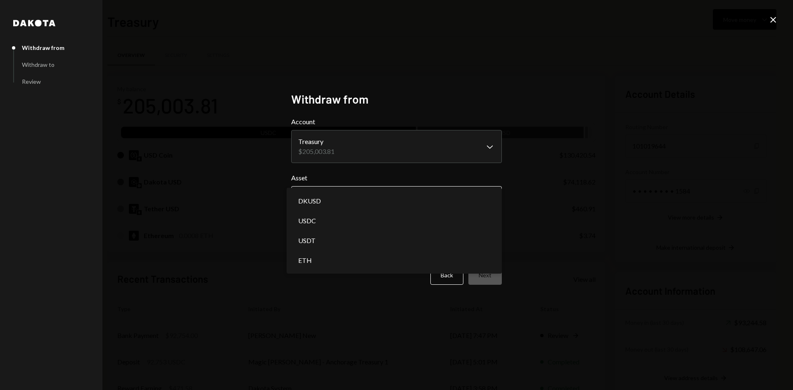
click at [361, 202] on body "M Magic [PERSON_NAME] Ope... Caret Down Home Home Inbox Inbox Activities Transa…" at bounding box center [396, 195] width 793 height 390
select select "*****"
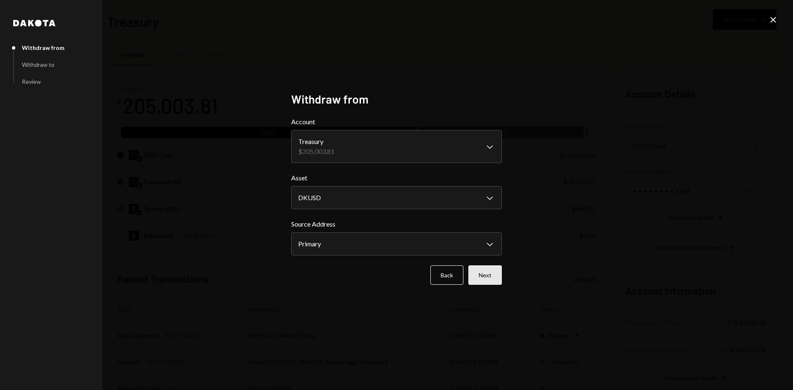
click at [473, 278] on button "Next" at bounding box center [485, 275] width 33 height 19
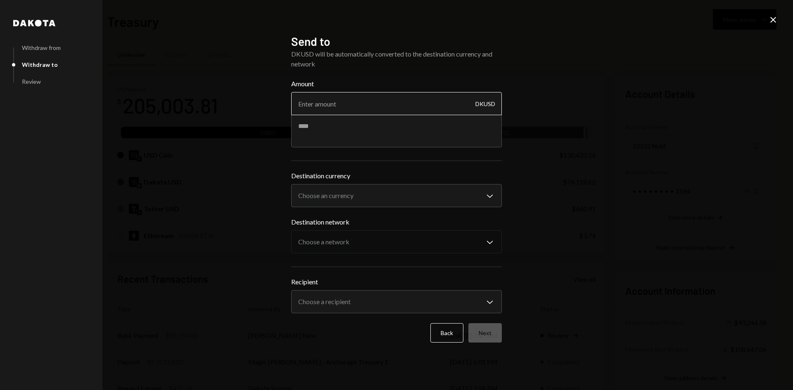
click at [350, 105] on input "Amount" at bounding box center [396, 103] width 211 height 23
type input "6565.75"
click at [345, 127] on textarea at bounding box center [396, 130] width 211 height 33
click at [335, 107] on input "6565.75" at bounding box center [396, 103] width 211 height 23
click at [337, 199] on body "M Magic [PERSON_NAME] Ope... Caret Down Home Home Inbox Inbox Activities Transa…" at bounding box center [396, 195] width 793 height 390
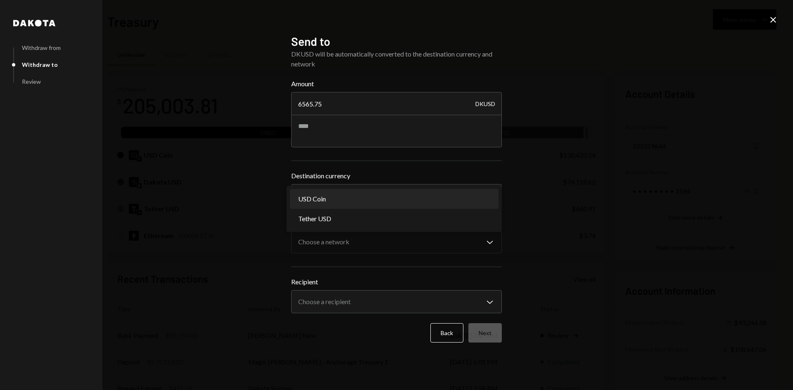
select select "****"
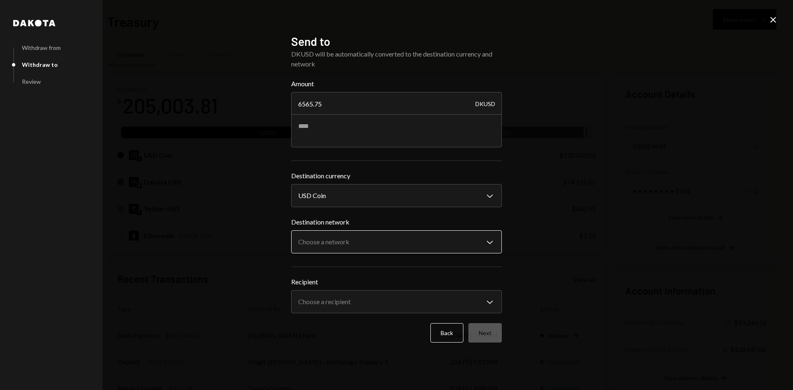
click at [374, 250] on body "M Magic [PERSON_NAME] Ope... Caret Down Home Home Inbox Inbox Activities Transa…" at bounding box center [396, 195] width 793 height 390
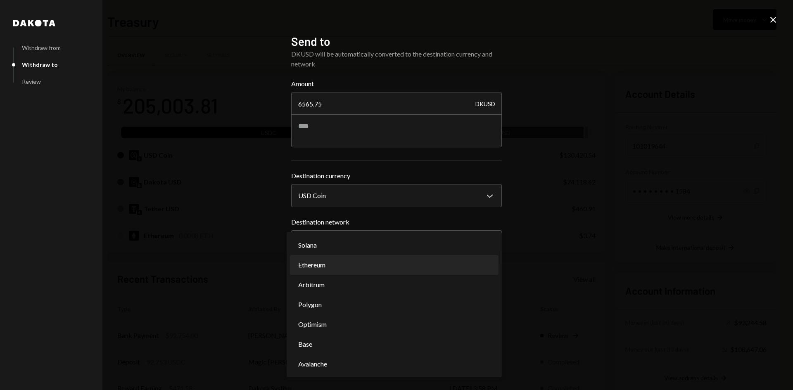
select select "**********"
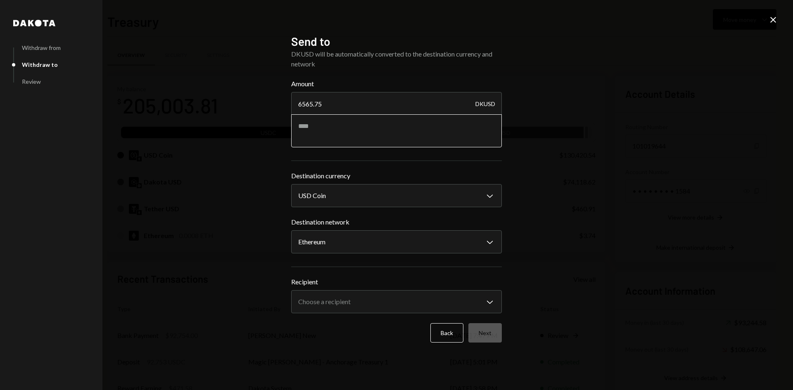
click at [362, 127] on textarea at bounding box center [396, 130] width 211 height 33
type textarea "**********"
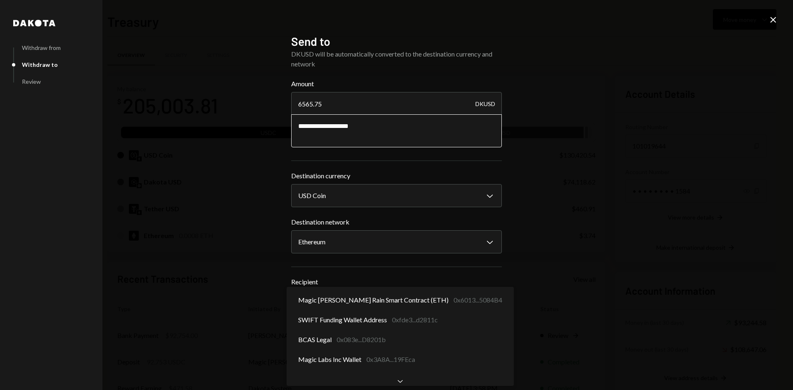
click at [416, 299] on body "M Magic [PERSON_NAME] Ope... Caret Down Home Home Inbox Inbox Activities Transa…" at bounding box center [396, 195] width 793 height 390
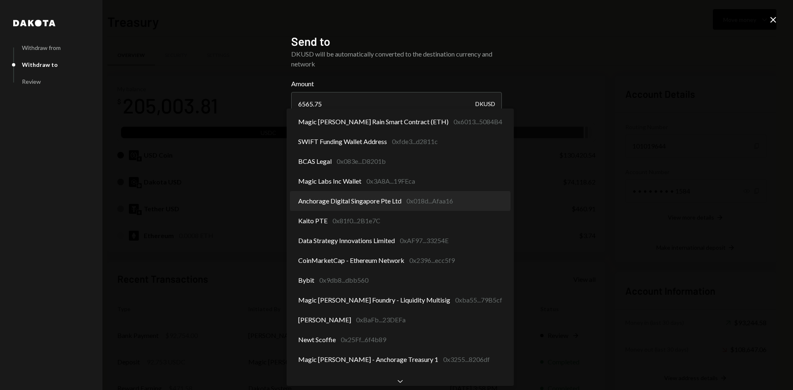
select select "**********"
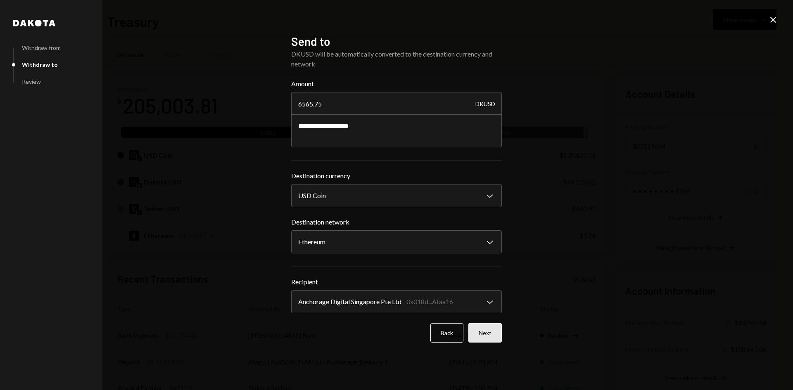
click at [490, 331] on button "Next" at bounding box center [485, 333] width 33 height 19
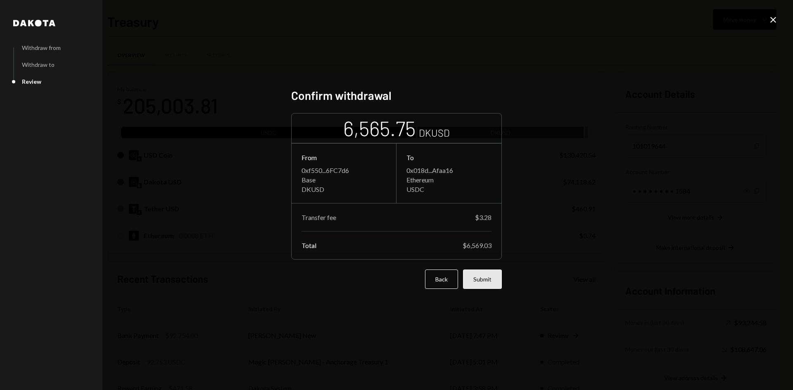
click at [482, 281] on button "Submit" at bounding box center [482, 279] width 39 height 19
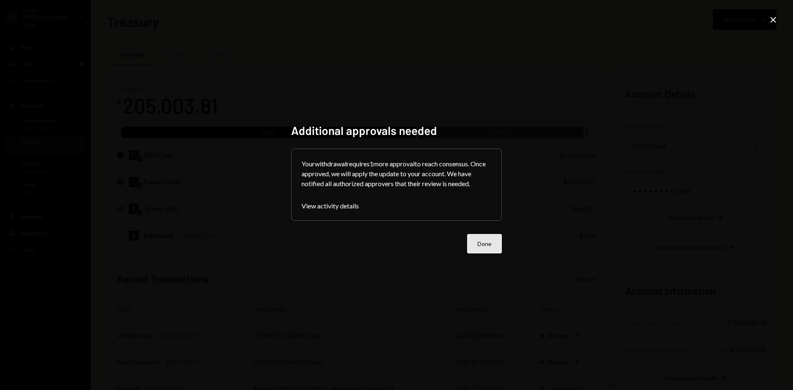
click at [493, 248] on button "Done" at bounding box center [484, 243] width 35 height 19
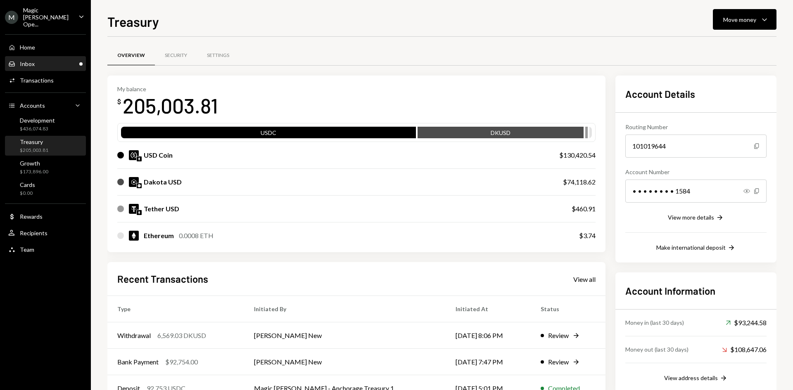
click at [67, 61] on div "Inbox Inbox" at bounding box center [45, 64] width 74 height 14
